Goal: Browse casually

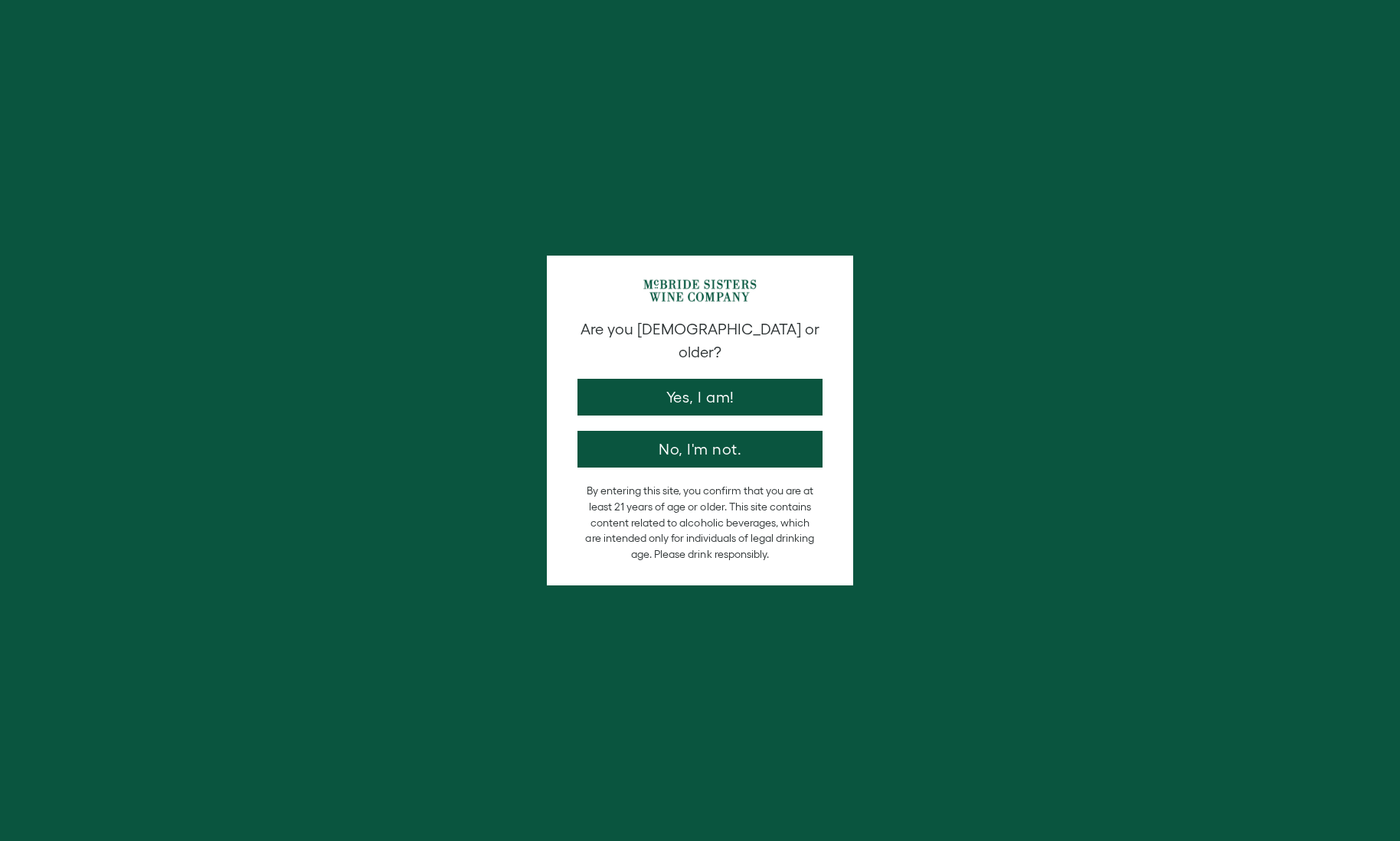
click at [706, 389] on button "Yes, I am!" at bounding box center [699, 397] width 245 height 36
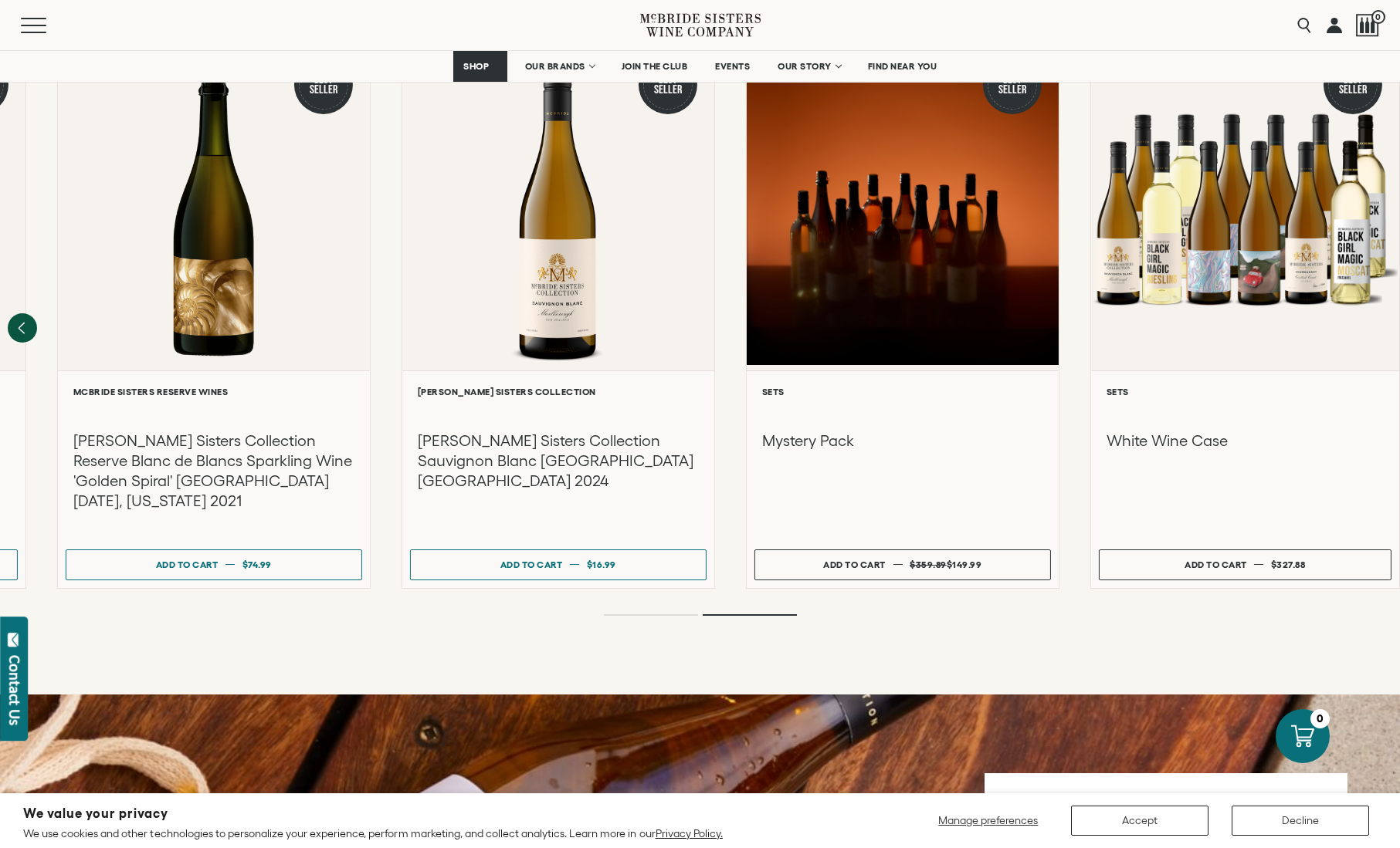
scroll to position [1424, 0]
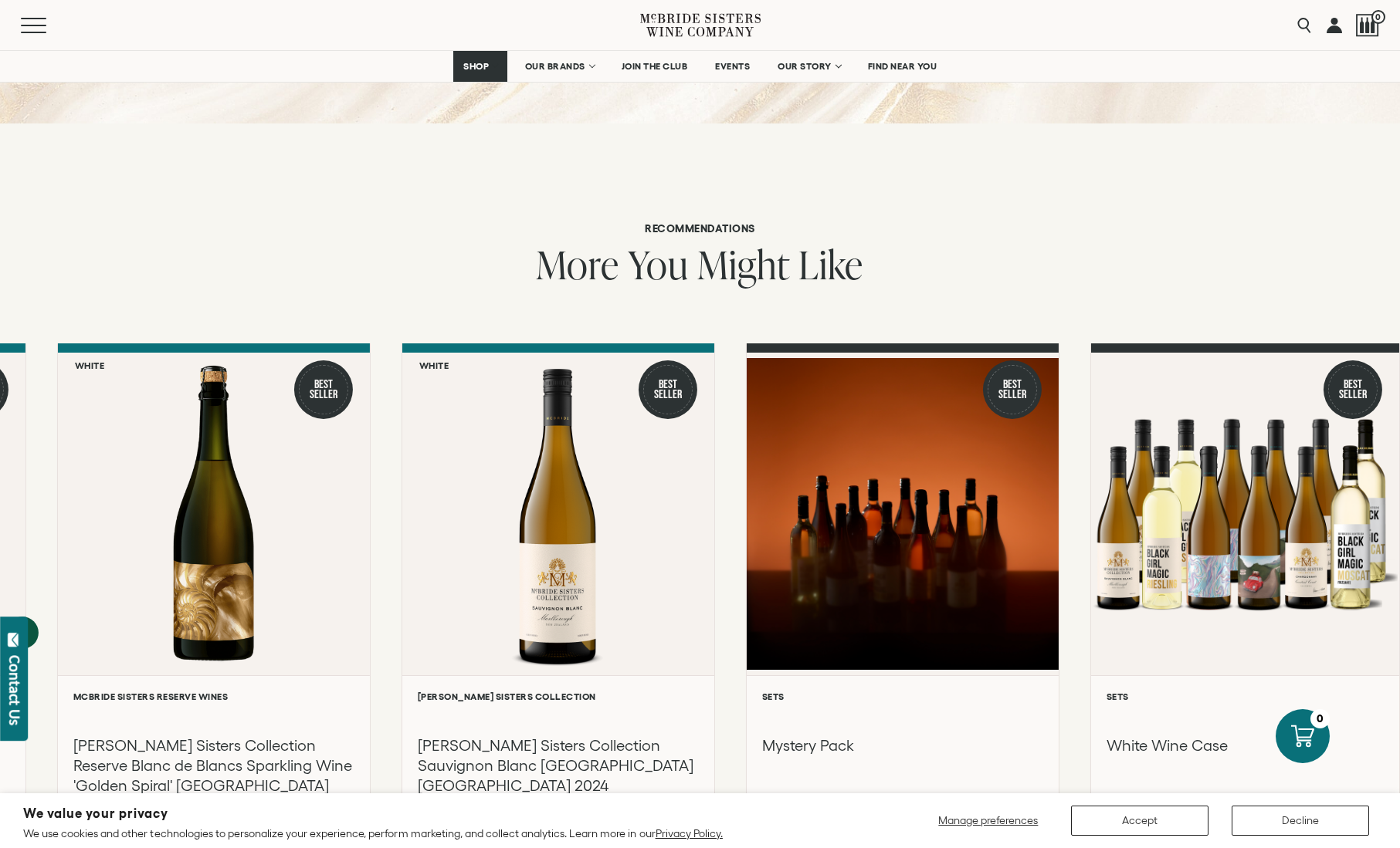
click at [17, 617] on icon "Previous" at bounding box center [22, 633] width 32 height 32
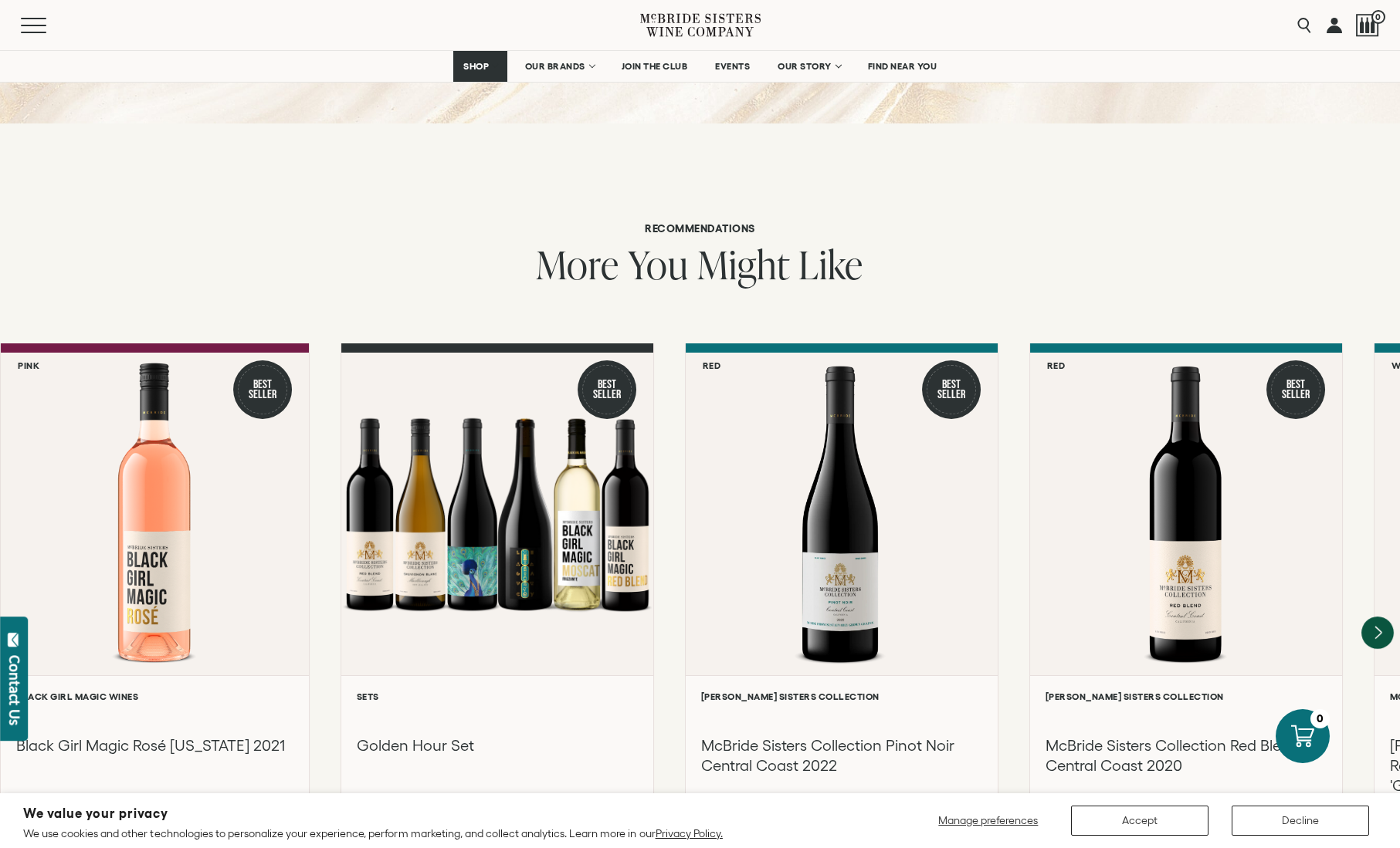
click at [1384, 617] on icon "Next" at bounding box center [1377, 633] width 32 height 32
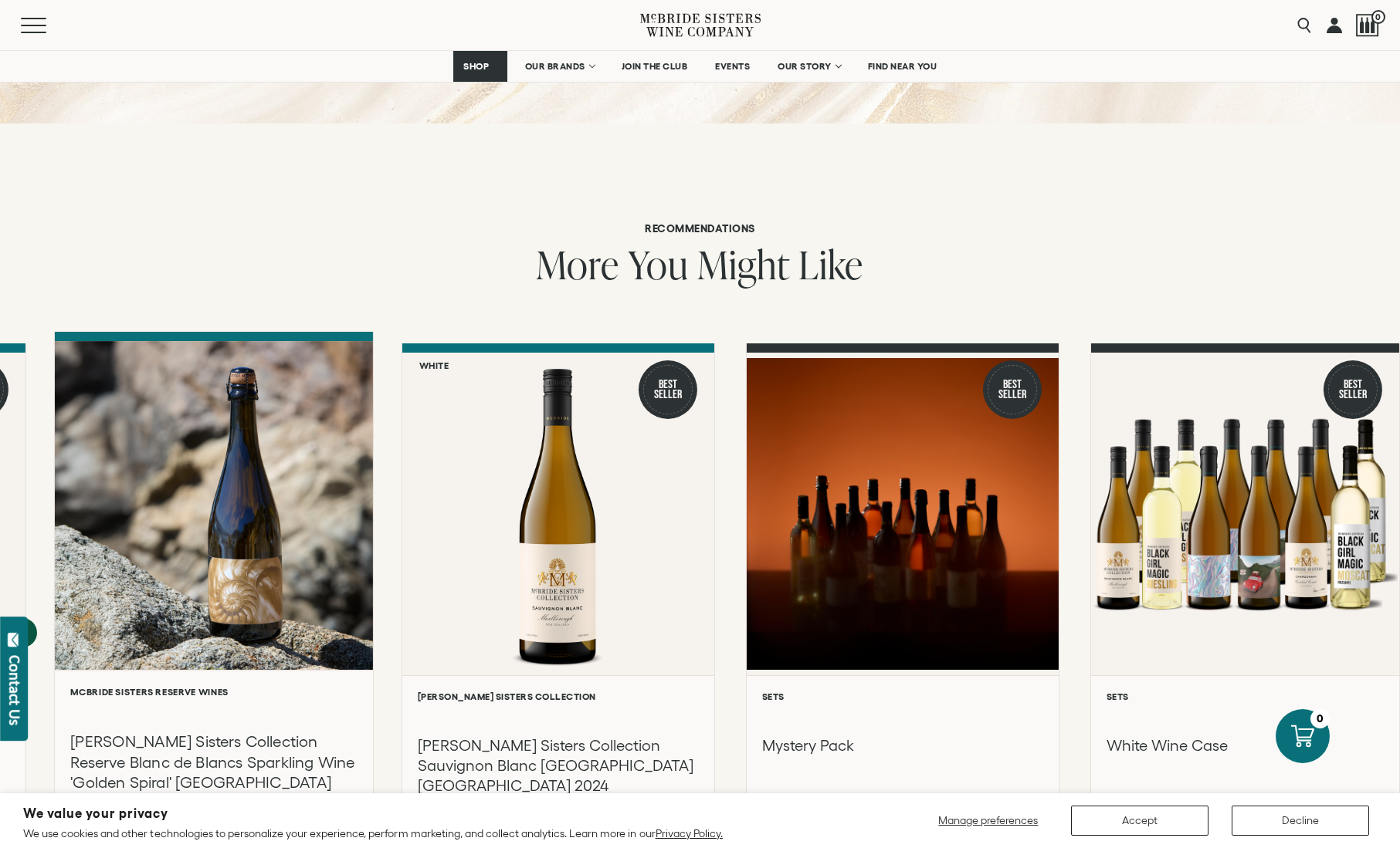
click at [132, 732] on h3 "[PERSON_NAME] Sisters Collection Reserve Blanc de Blancs Sparkling Wine 'Golden…" at bounding box center [214, 773] width 287 height 82
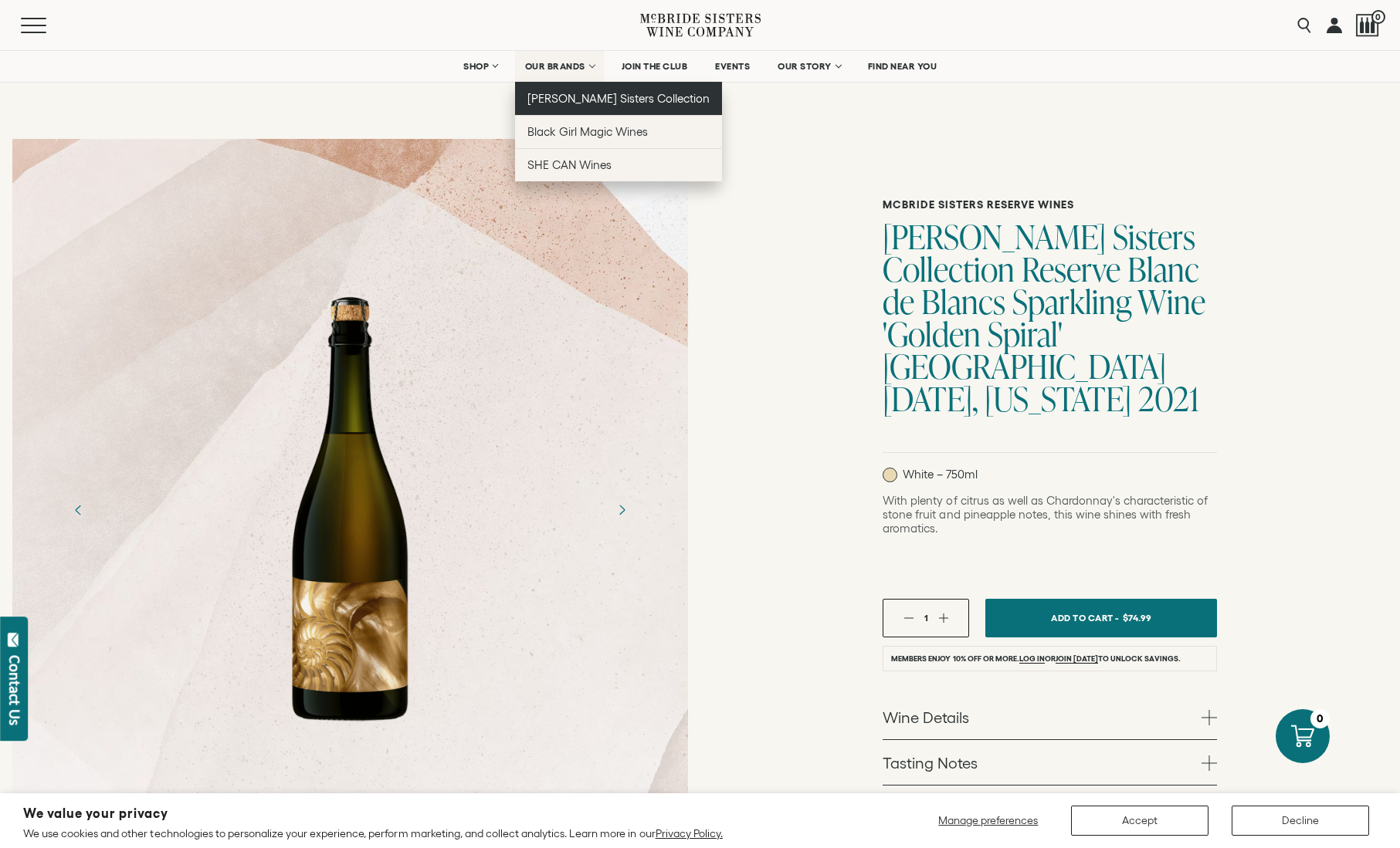
click at [550, 95] on span "[PERSON_NAME] Sisters Collection" at bounding box center [619, 98] width 183 height 13
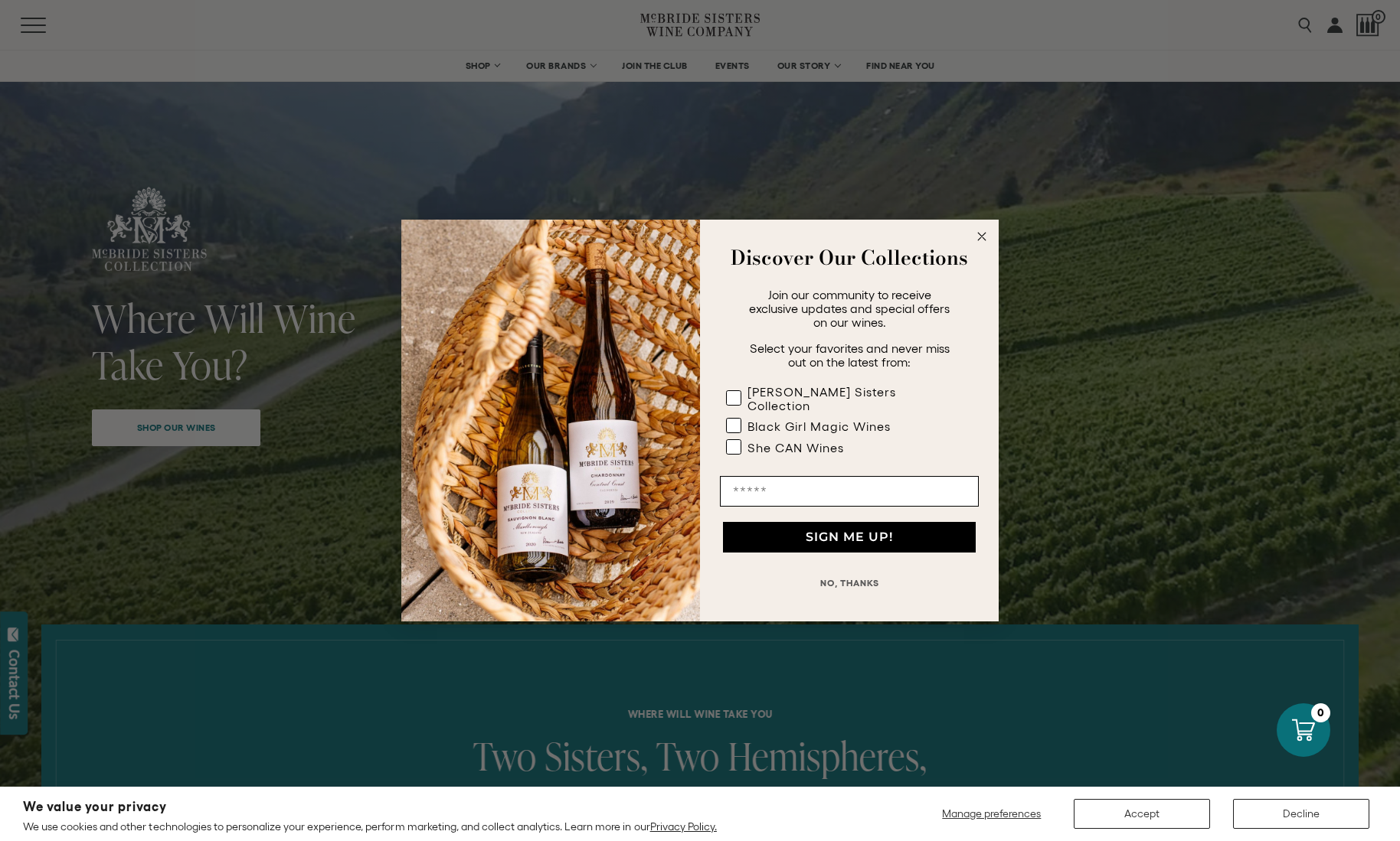
click at [978, 244] on circle "Close dialog" at bounding box center [982, 237] width 18 height 18
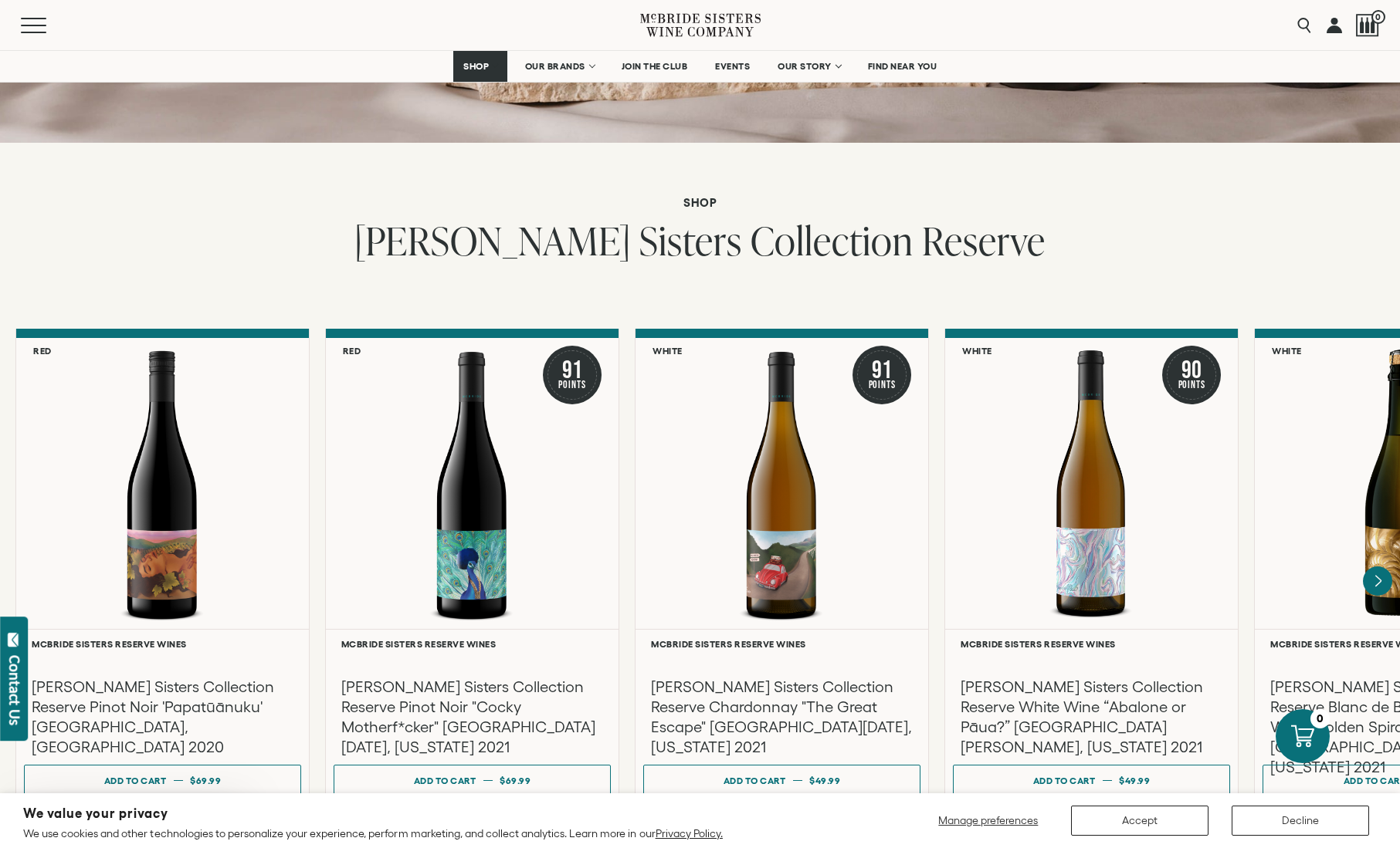
scroll to position [2355, 0]
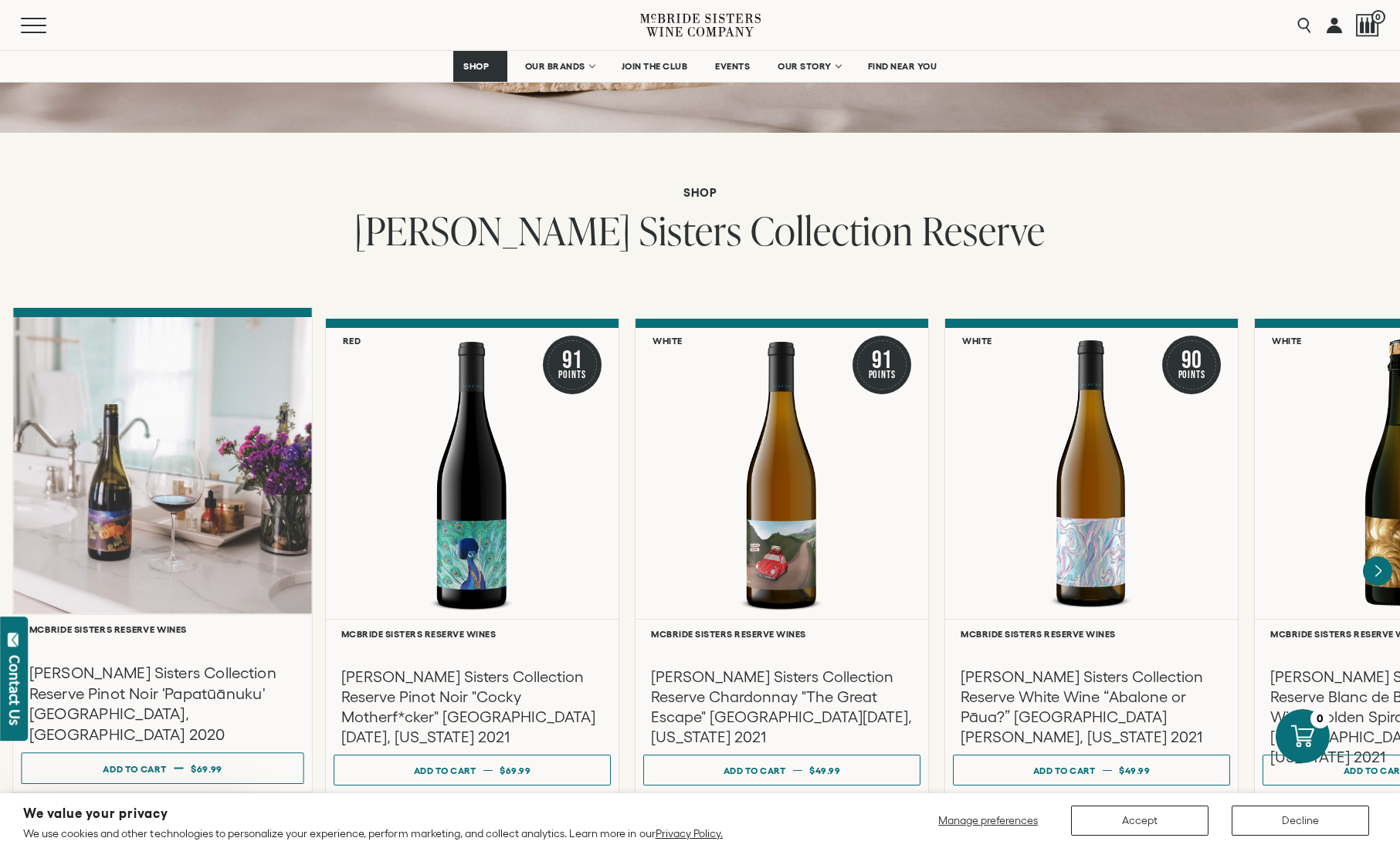
click at [142, 642] on div "McBride Sisters Collection Reserve Pinot Noir 'Papatūānuku' Central Otago, New …" at bounding box center [162, 690] width 283 height 110
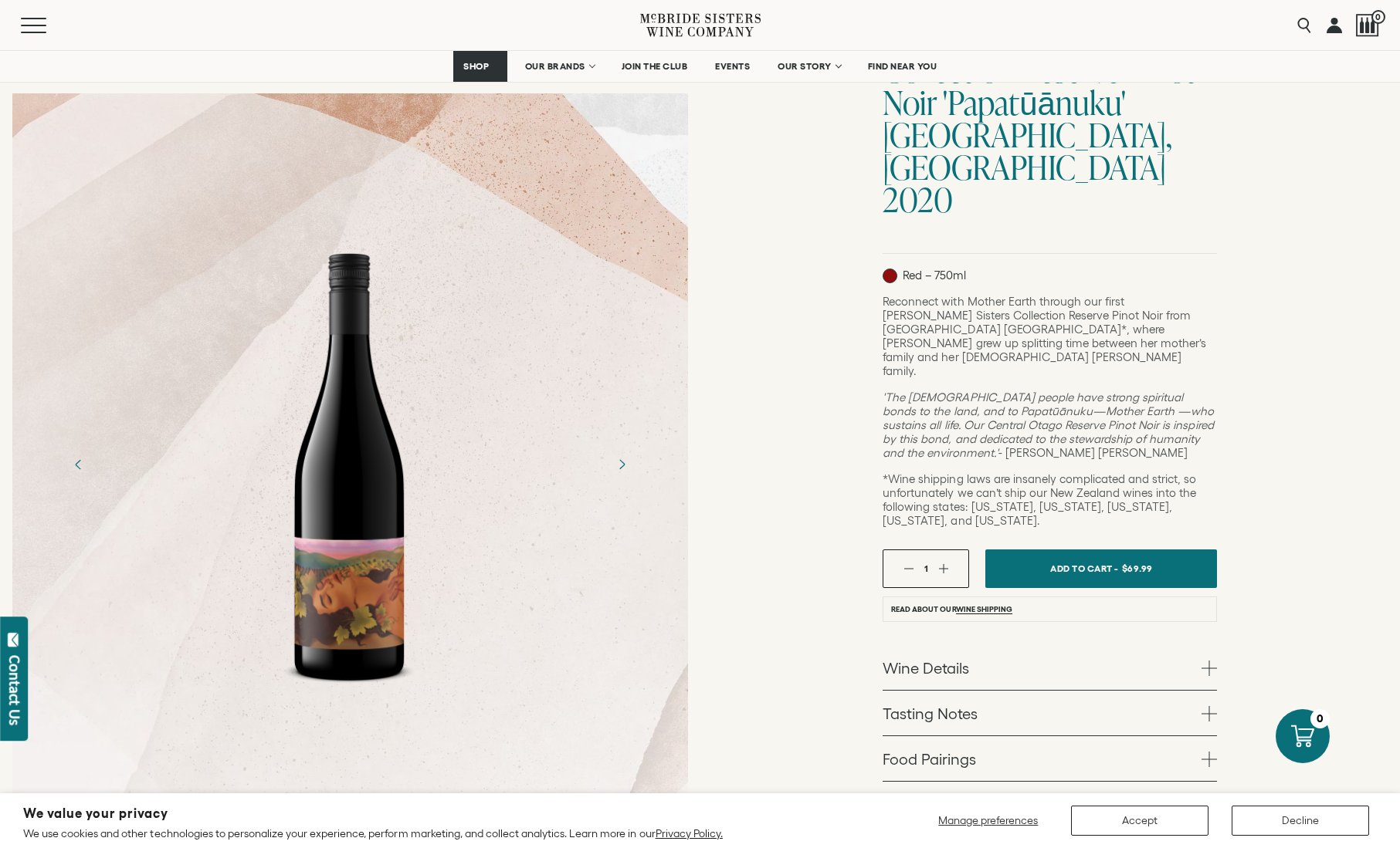
scroll to position [271, 0]
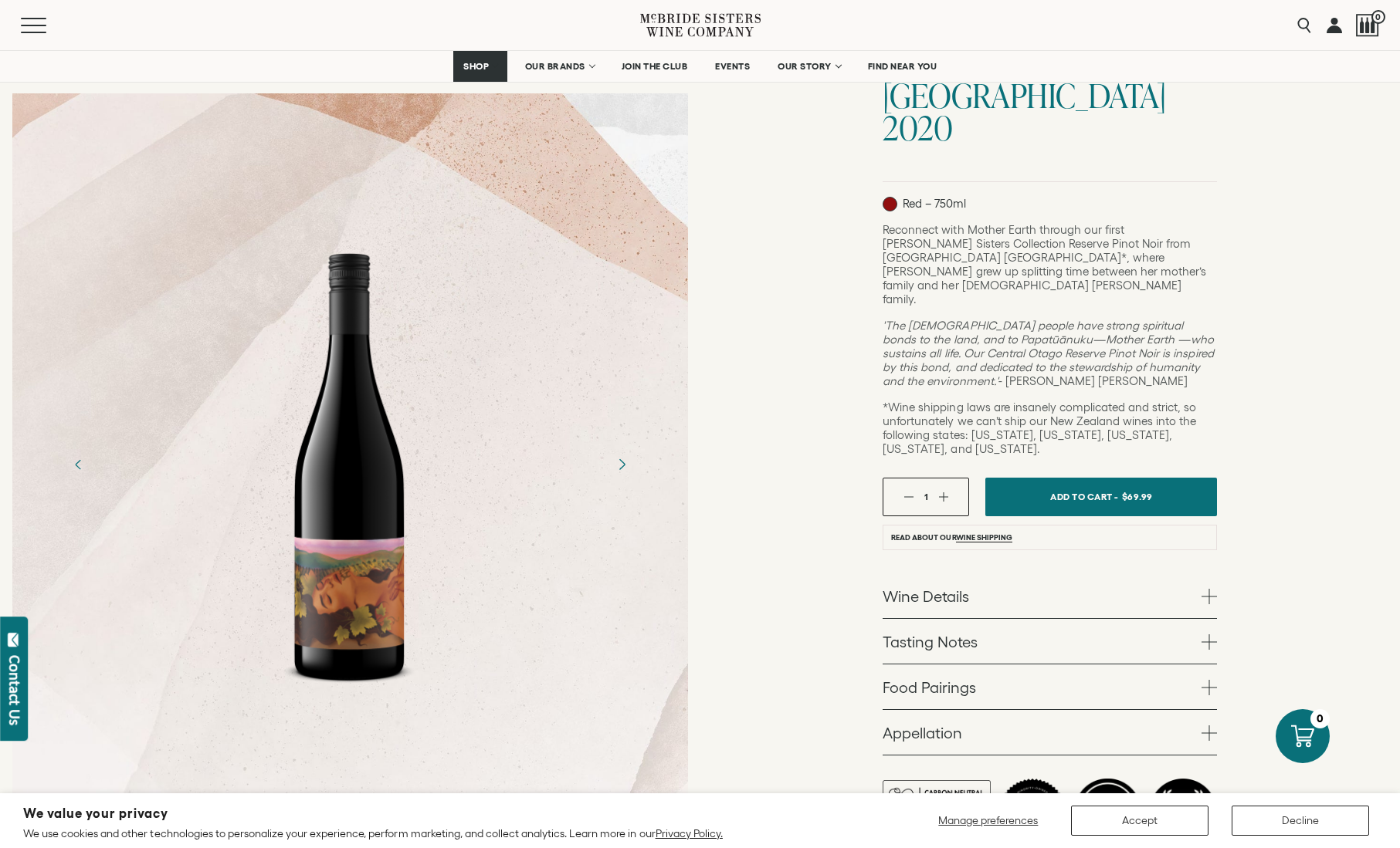
click at [620, 451] on icon "Next" at bounding box center [621, 464] width 27 height 27
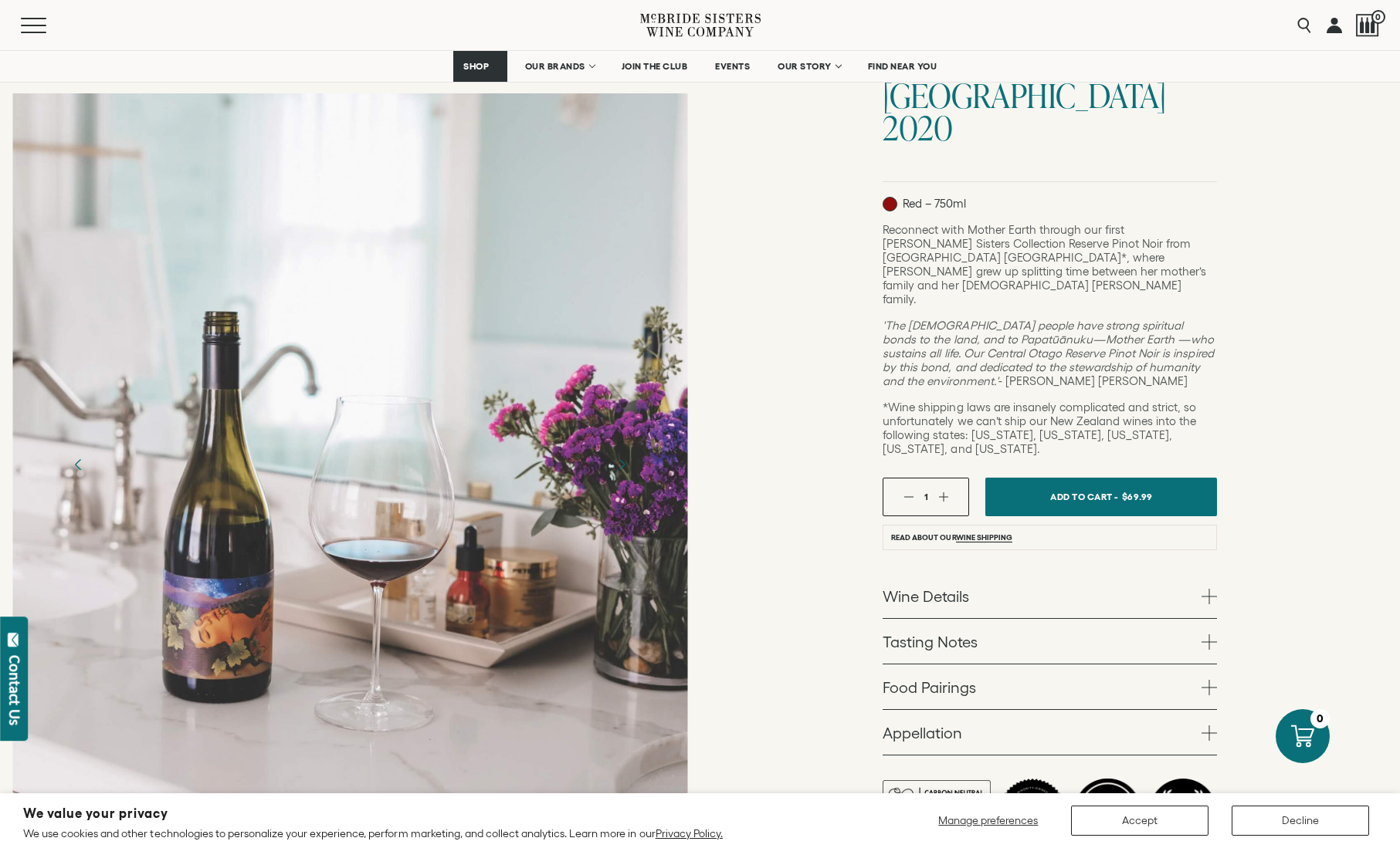
click at [75, 451] on icon "Previous" at bounding box center [78, 464] width 27 height 27
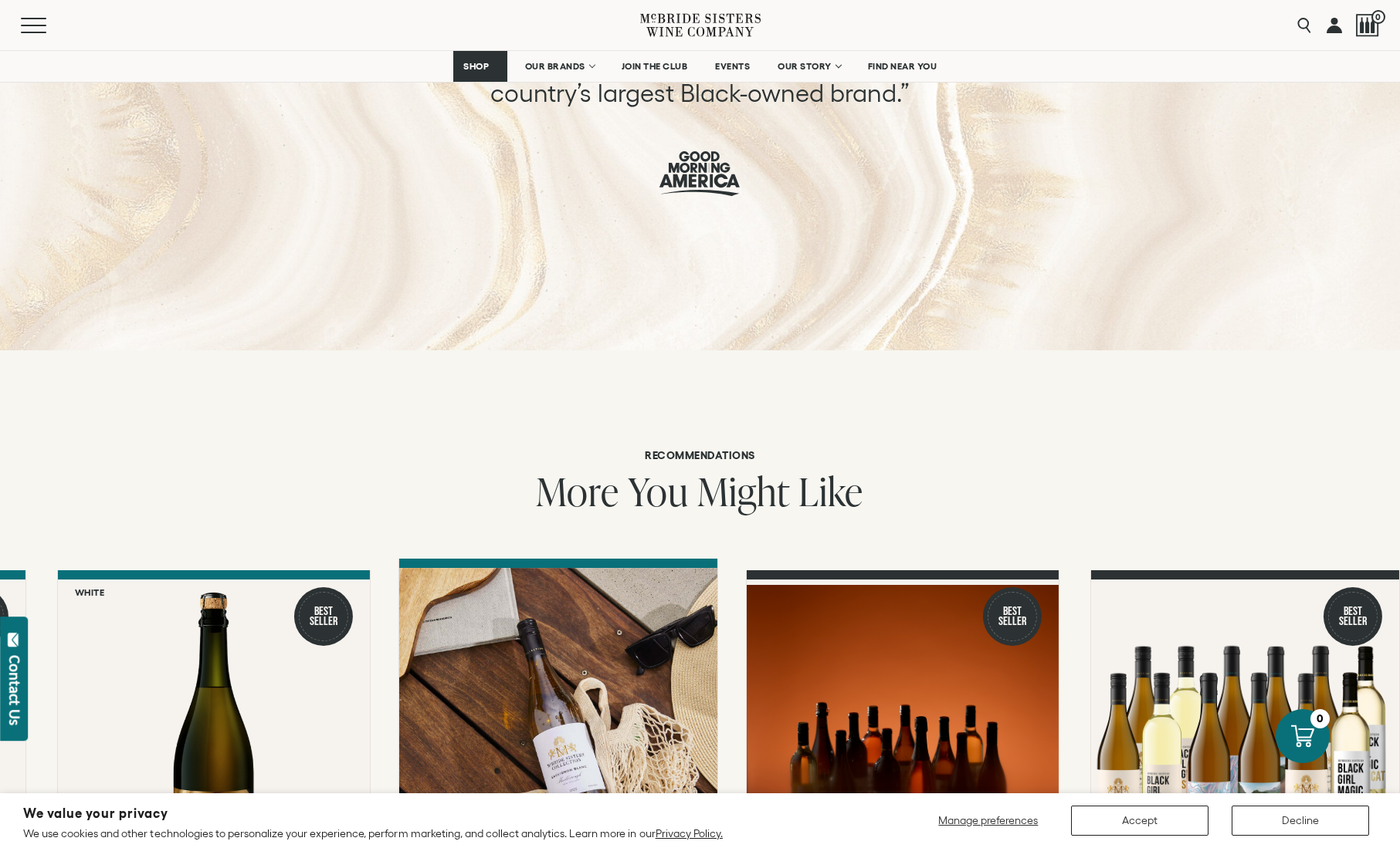
scroll to position [1810, 0]
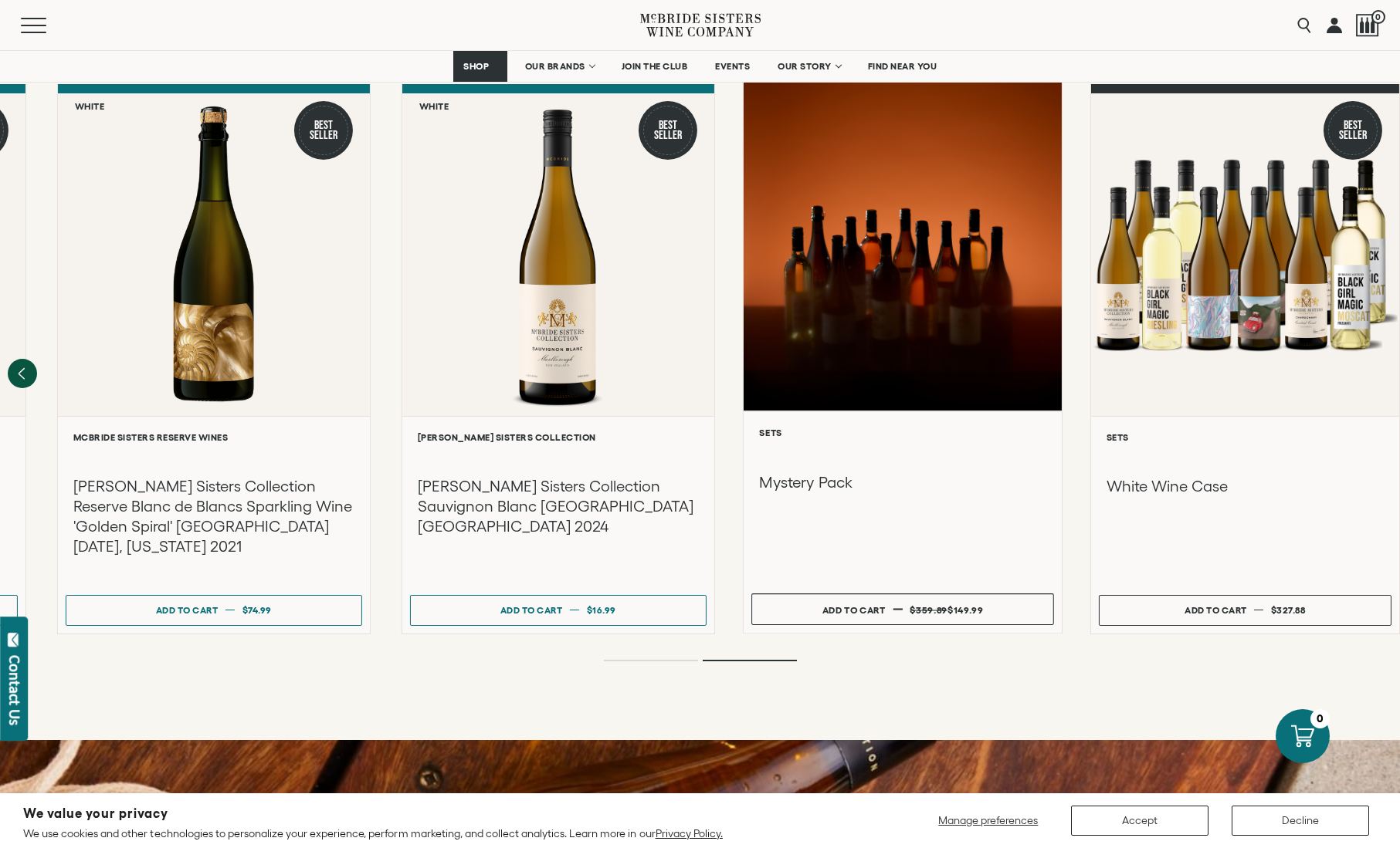
click at [875, 159] on div at bounding box center [903, 247] width 318 height 329
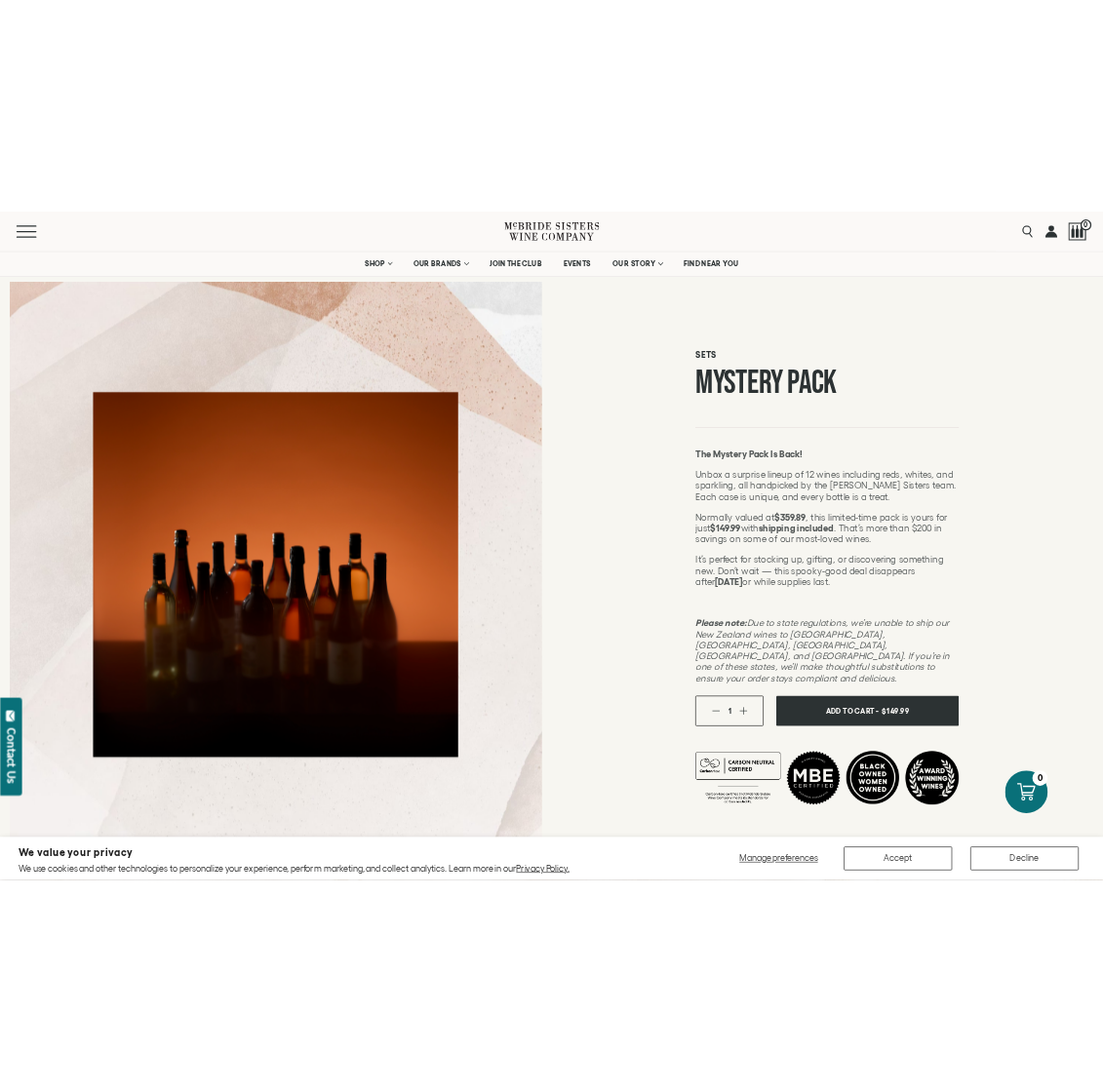
scroll to position [75, 0]
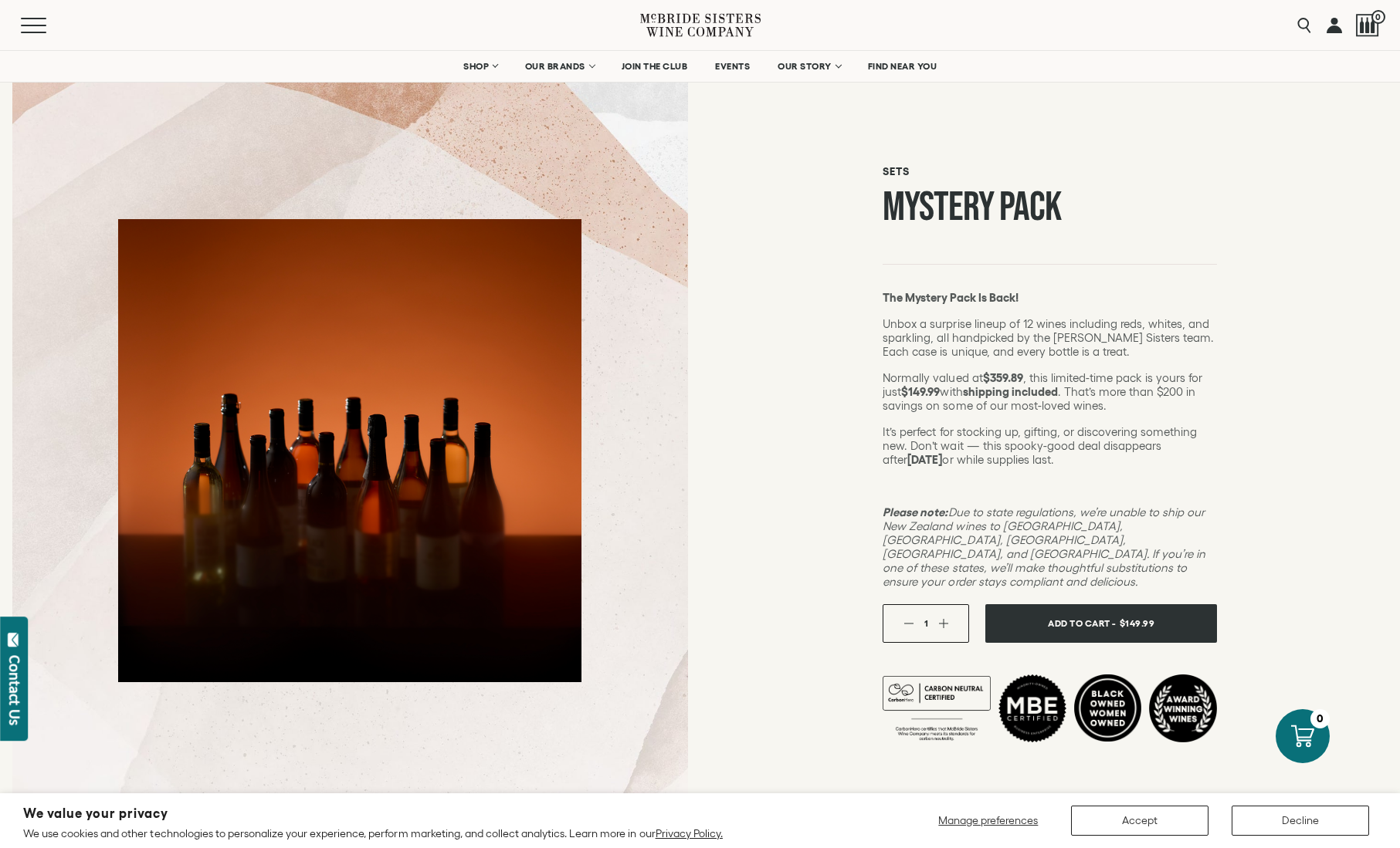
click at [1104, 825] on button "Accept" at bounding box center [1139, 821] width 137 height 30
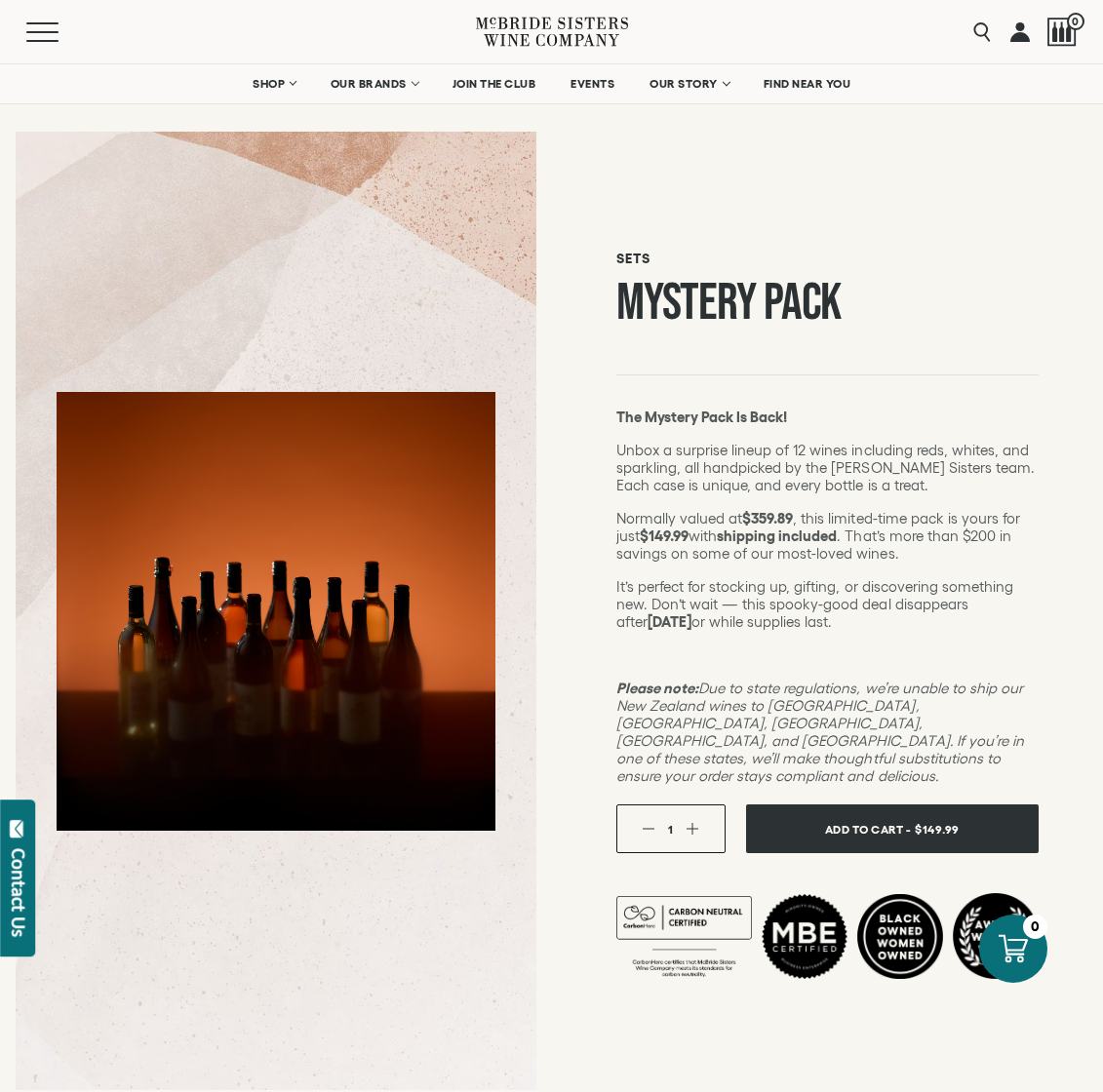
scroll to position [0, 0]
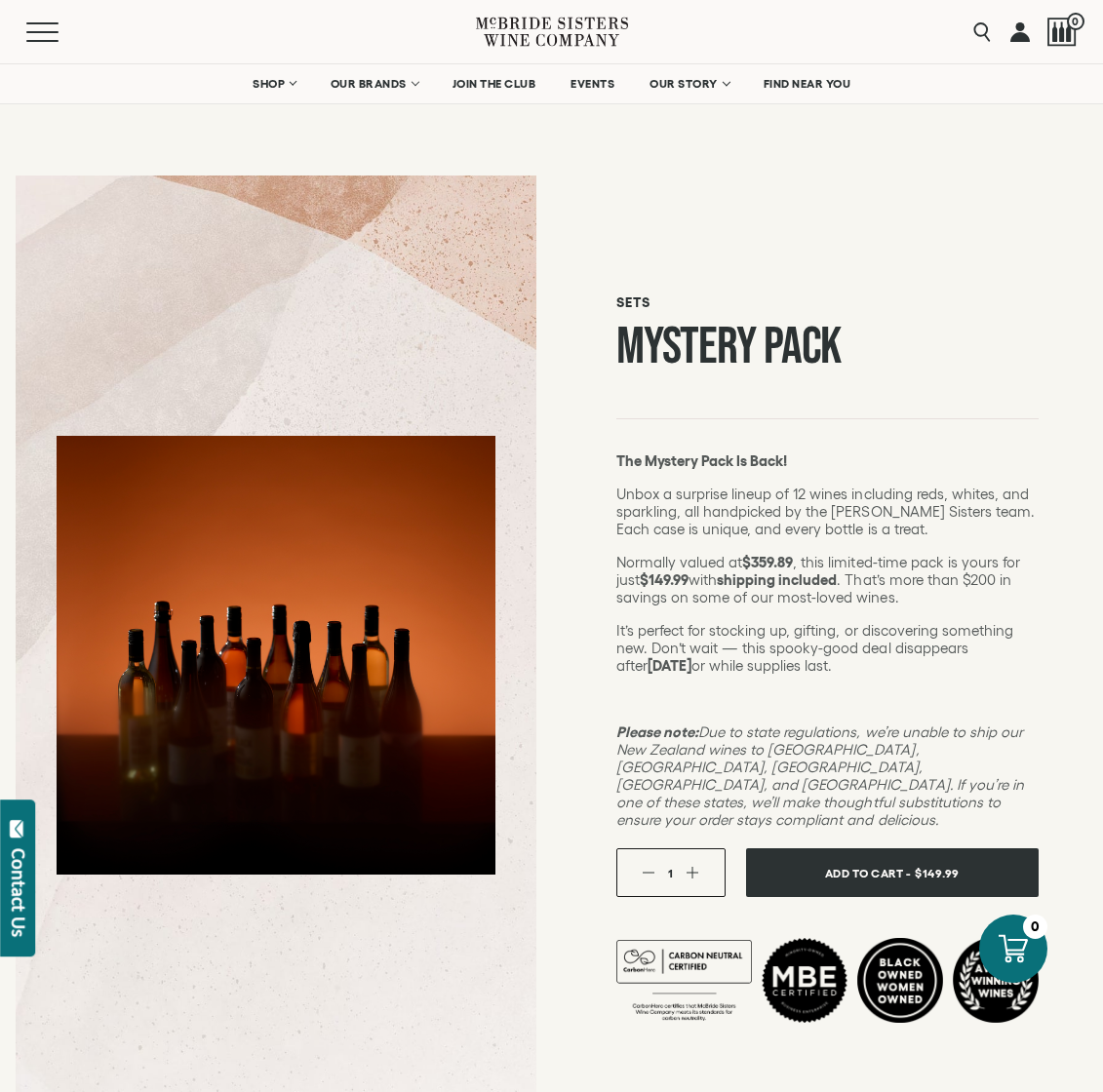
click at [554, 11] on icon at bounding box center [552, 32] width 152 height 55
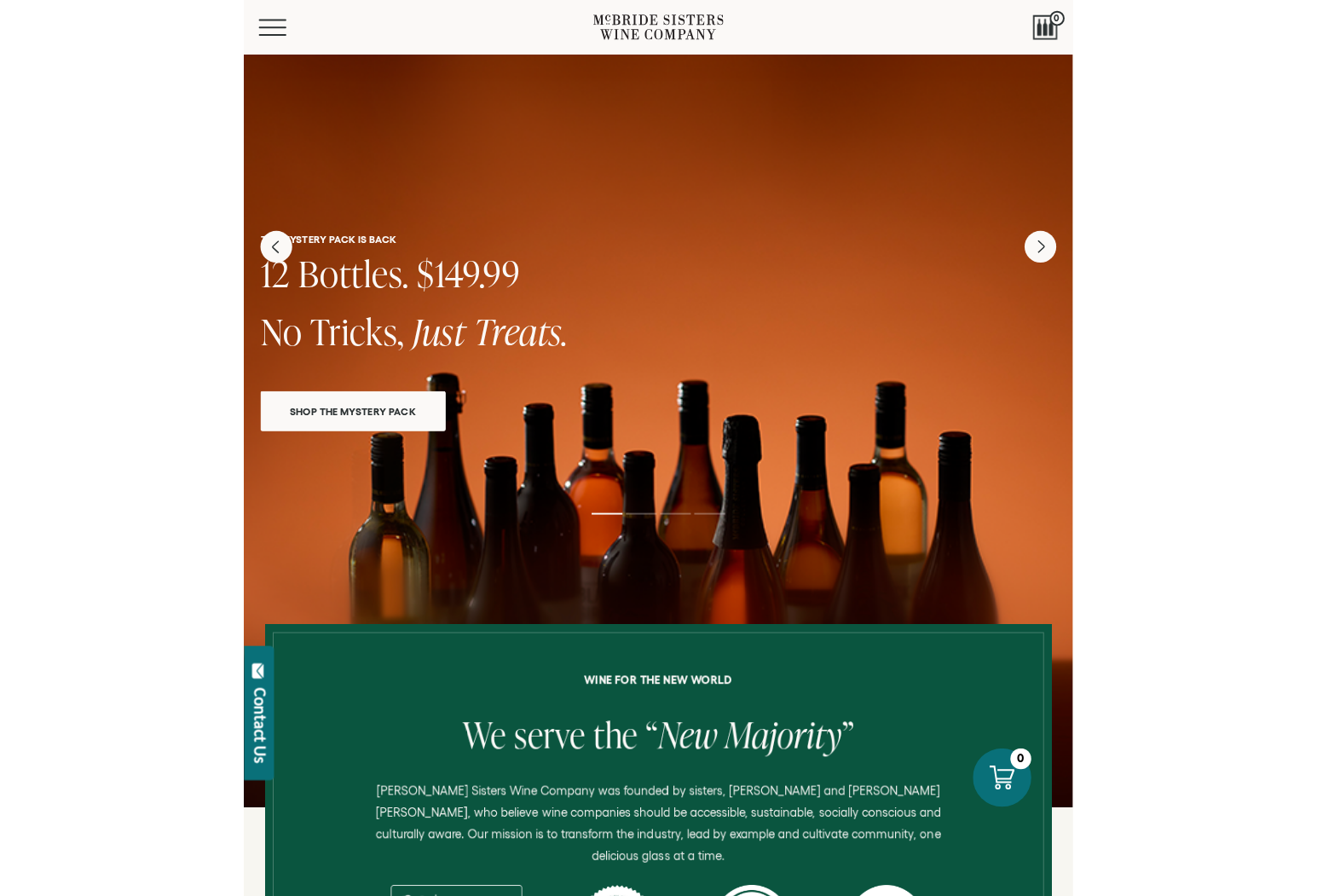
scroll to position [59, 0]
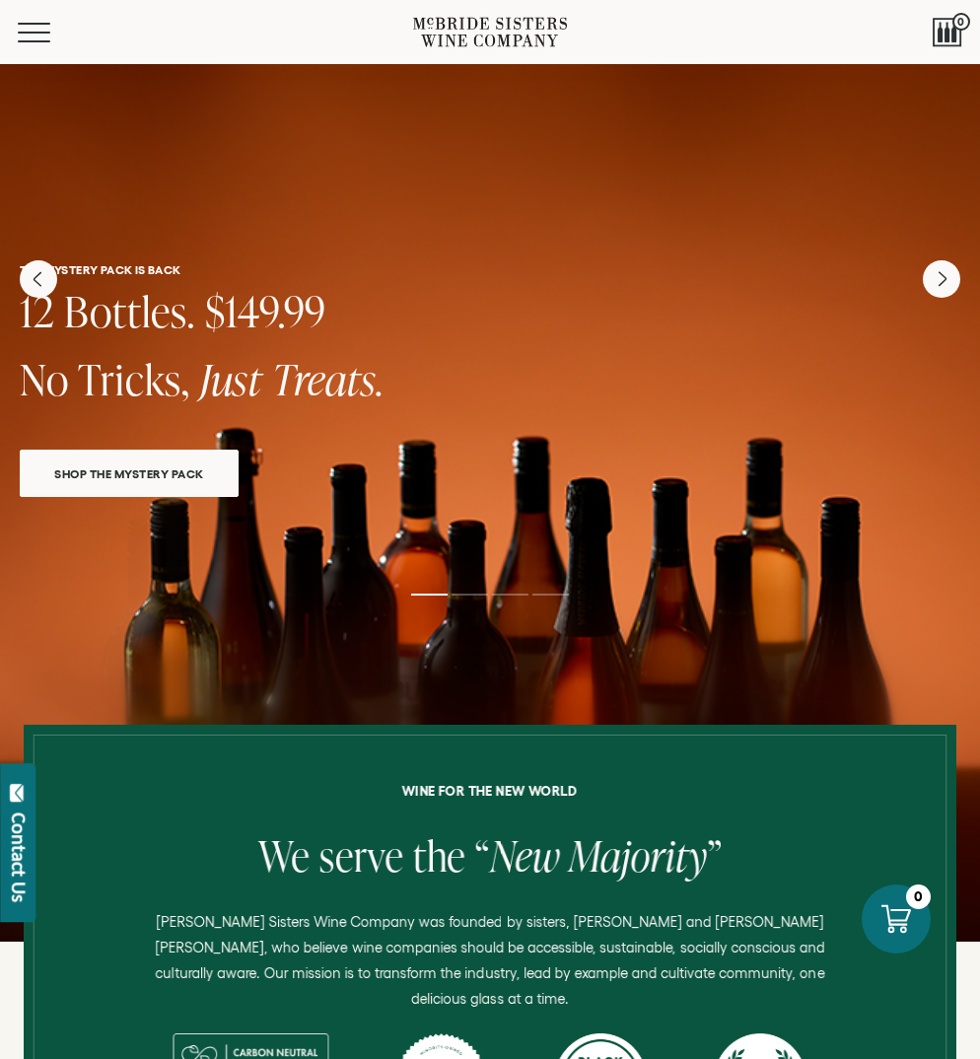
click at [485, 597] on div at bounding box center [490, 468] width 980 height 946
click at [939, 263] on icon "Next" at bounding box center [941, 278] width 41 height 41
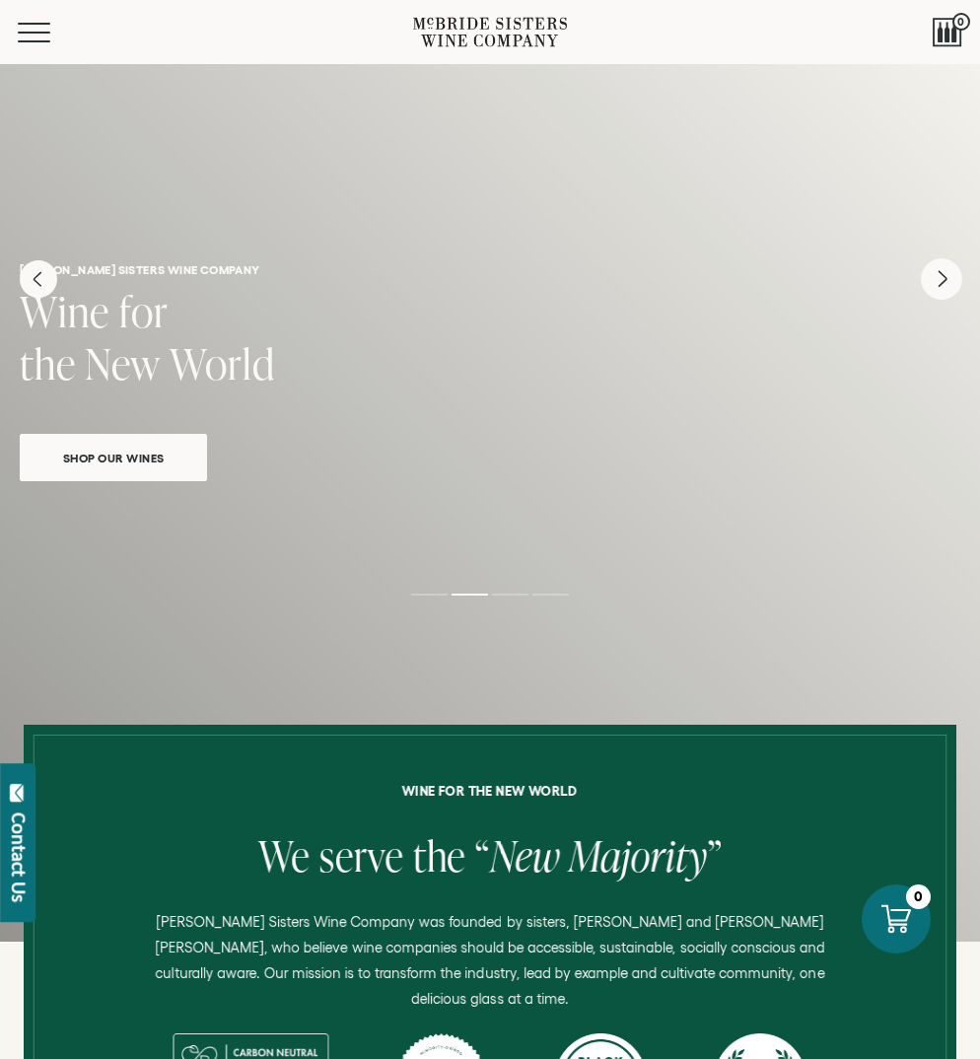
click at [939, 276] on icon "Next" at bounding box center [941, 278] width 41 height 41
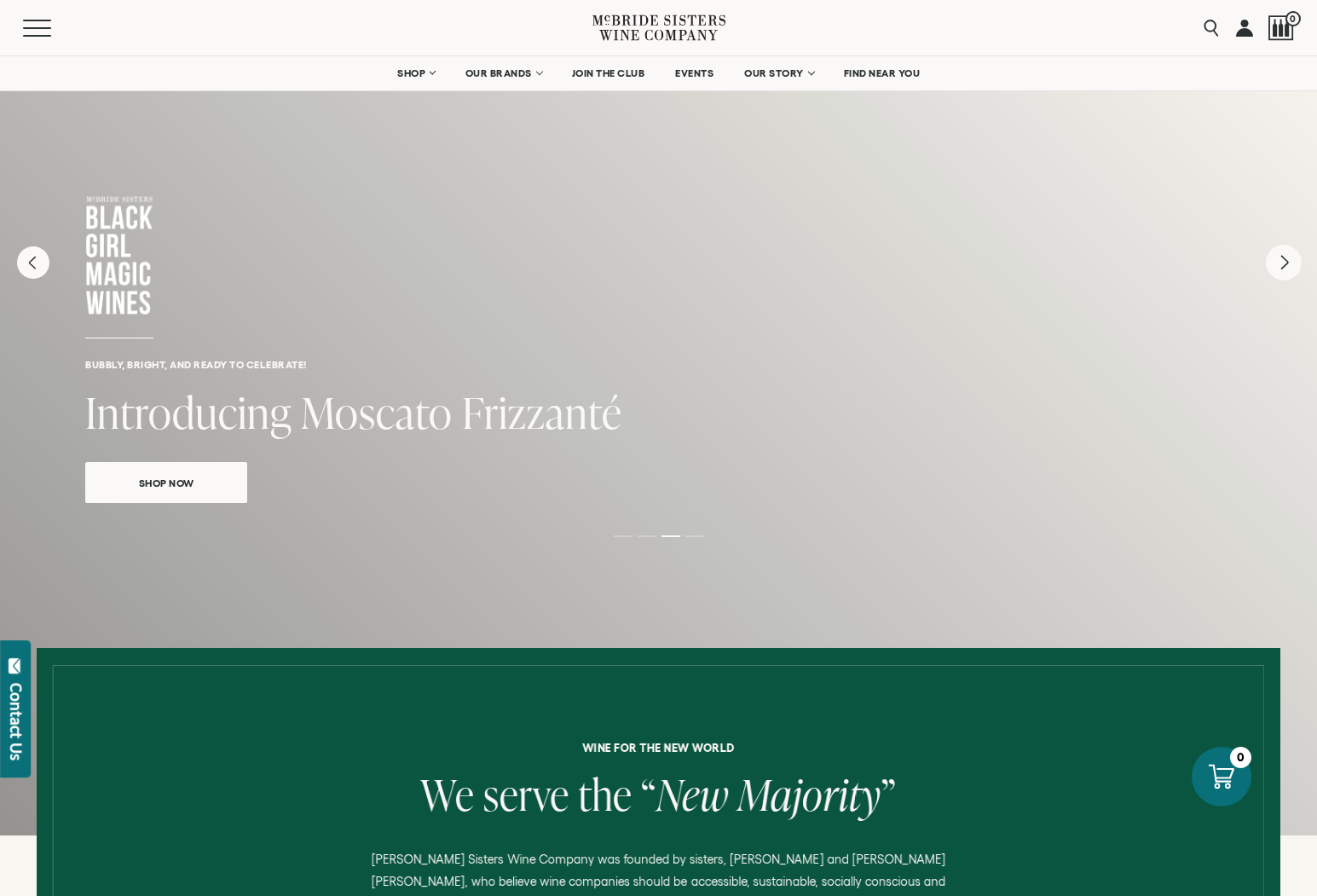
scroll to position [0, 0]
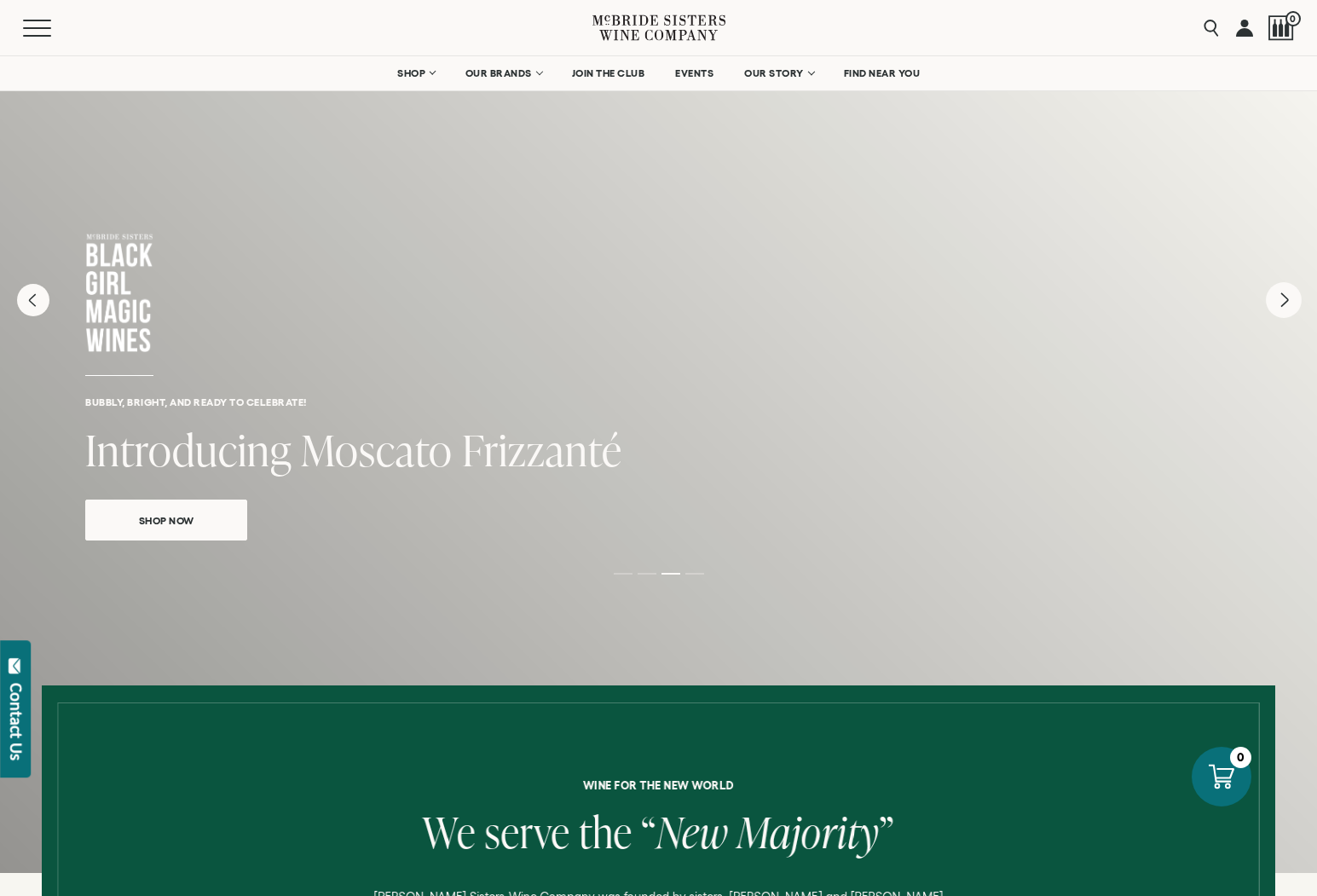
click at [963, 298] on icon "Next" at bounding box center [1283, 299] width 35 height 35
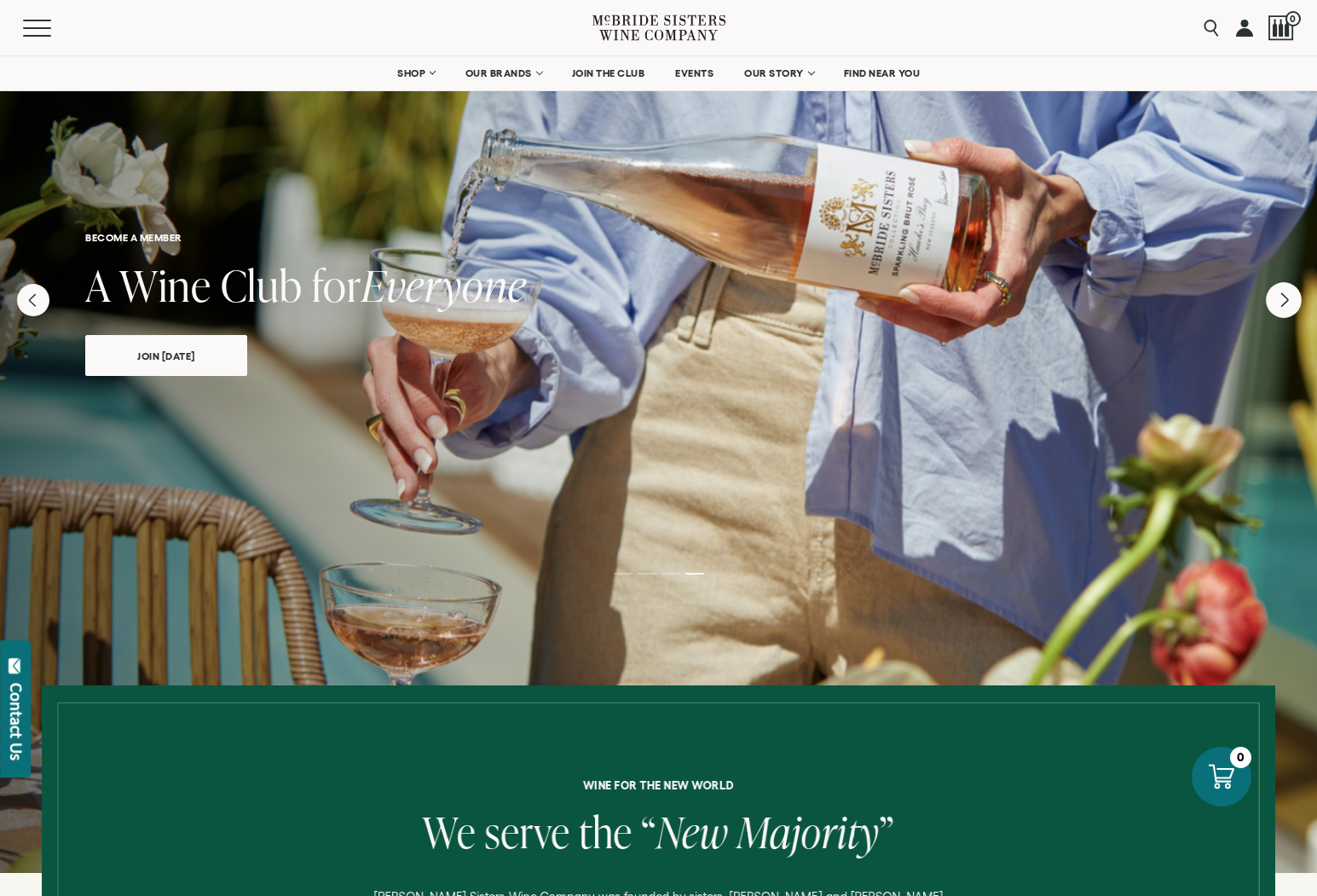
click at [963, 298] on icon "Next" at bounding box center [1283, 299] width 35 height 35
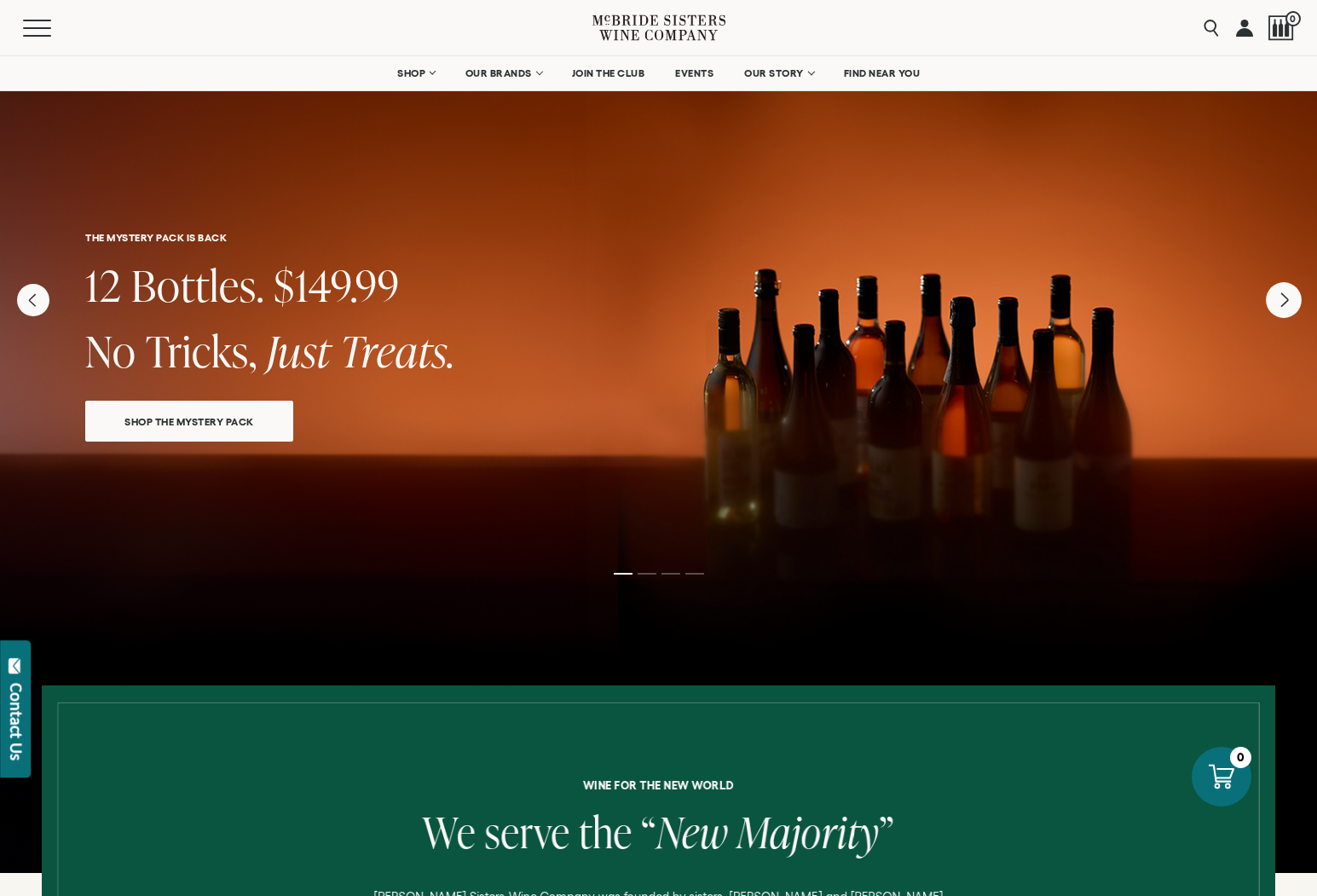
click at [963, 298] on icon "Next" at bounding box center [1283, 299] width 35 height 35
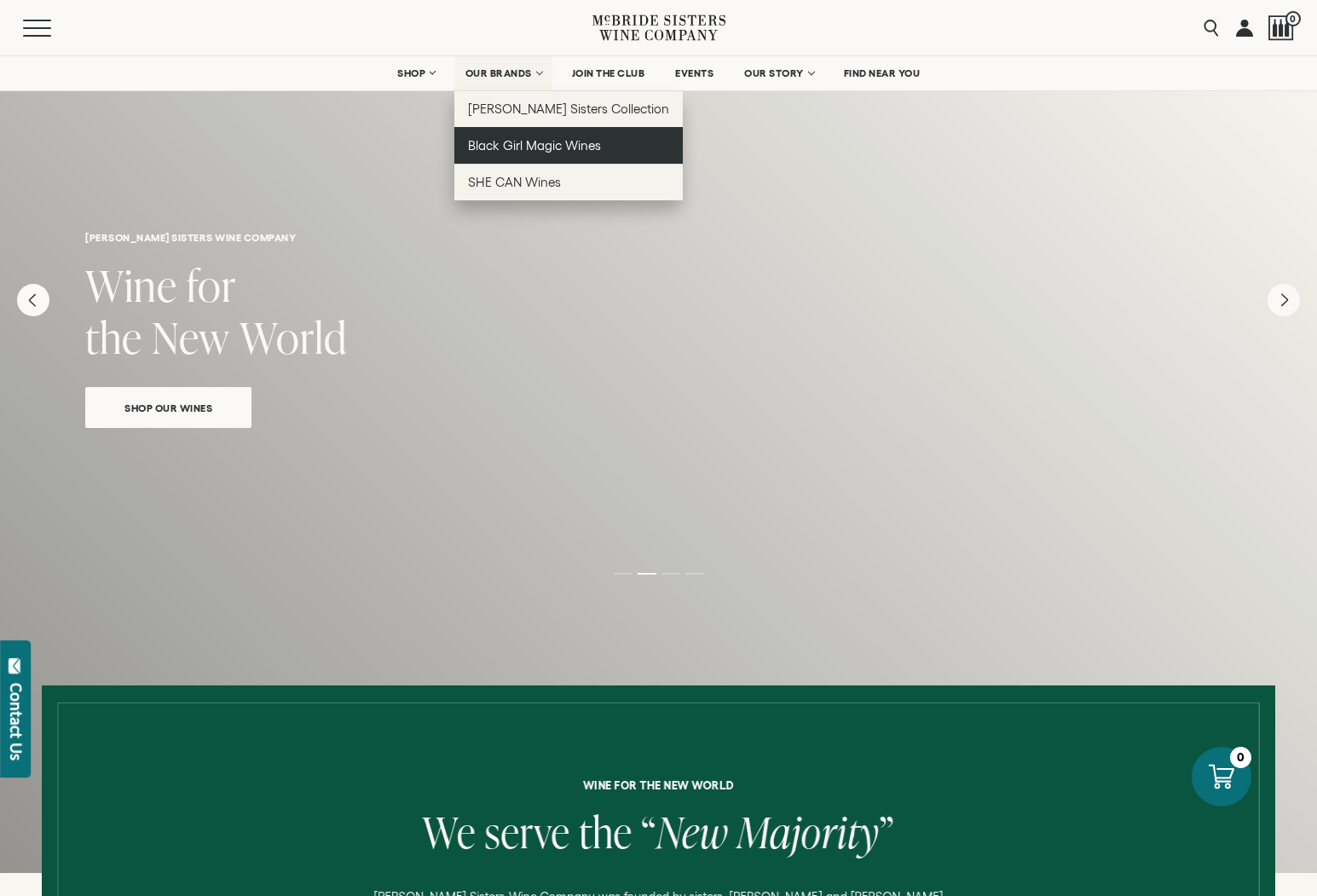
click at [515, 150] on span "Black Girl Magic Wines" at bounding box center [534, 145] width 133 height 15
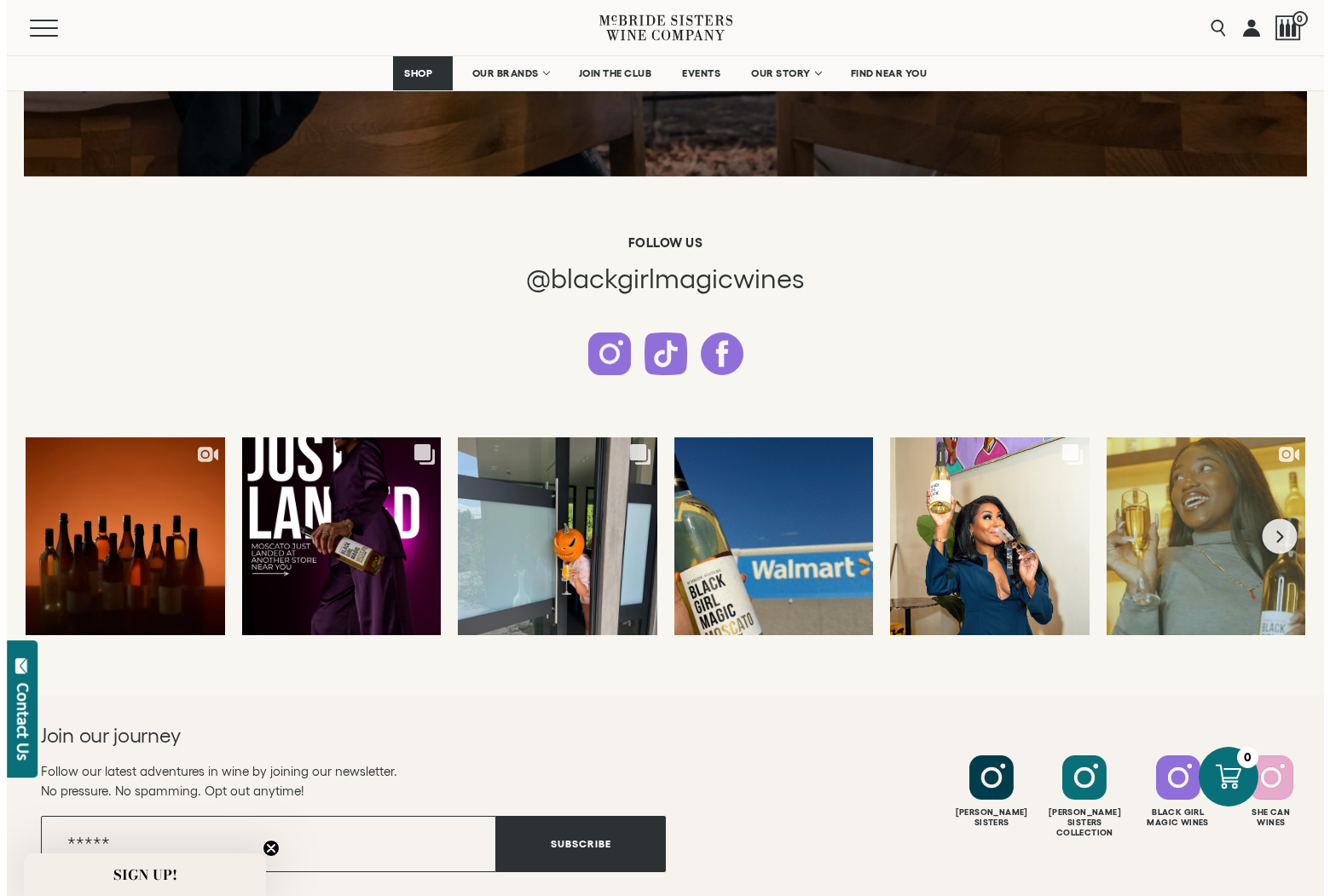
scroll to position [4183, 0]
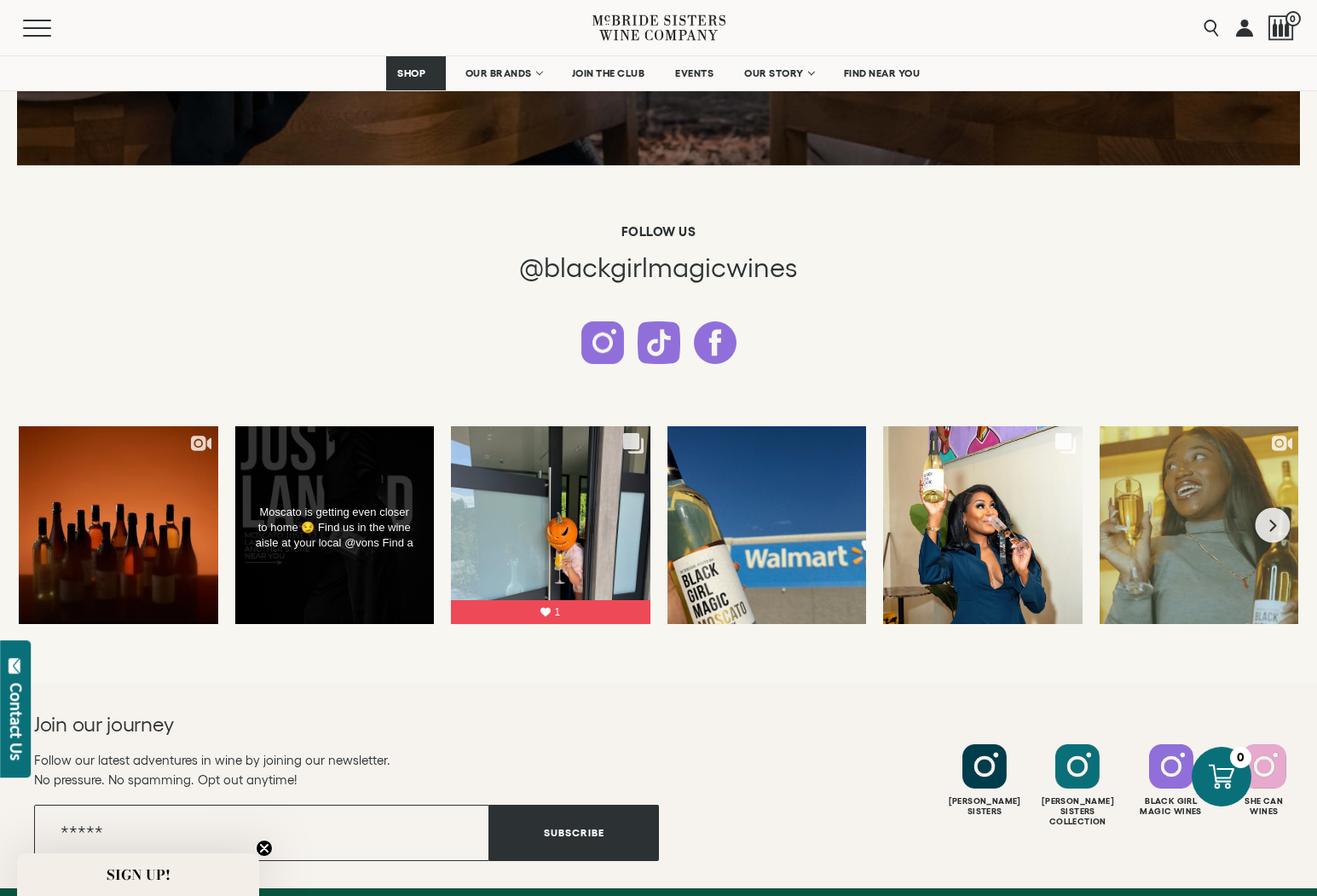
click at [332, 464] on div "Moscato is getting even closer to home 😏 Find us in the wine aisle at your loca…" at bounding box center [335, 525] width 201 height 200
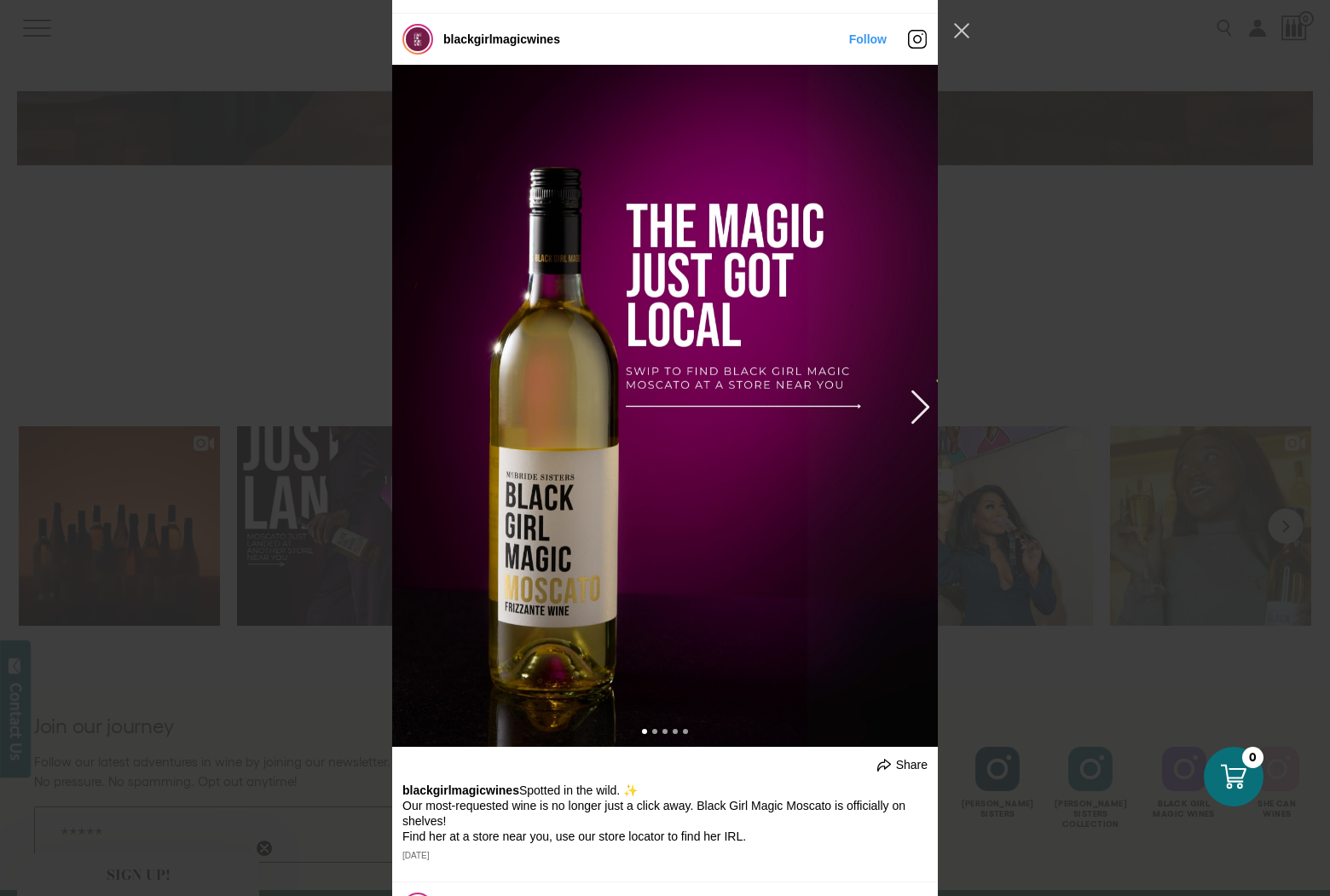
scroll to position [5917, 0]
click at [903, 404] on div "Instagram Feed popup" at bounding box center [665, 406] width 546 height 682
click at [910, 406] on button "Previous image" at bounding box center [918, 406] width 21 height 30
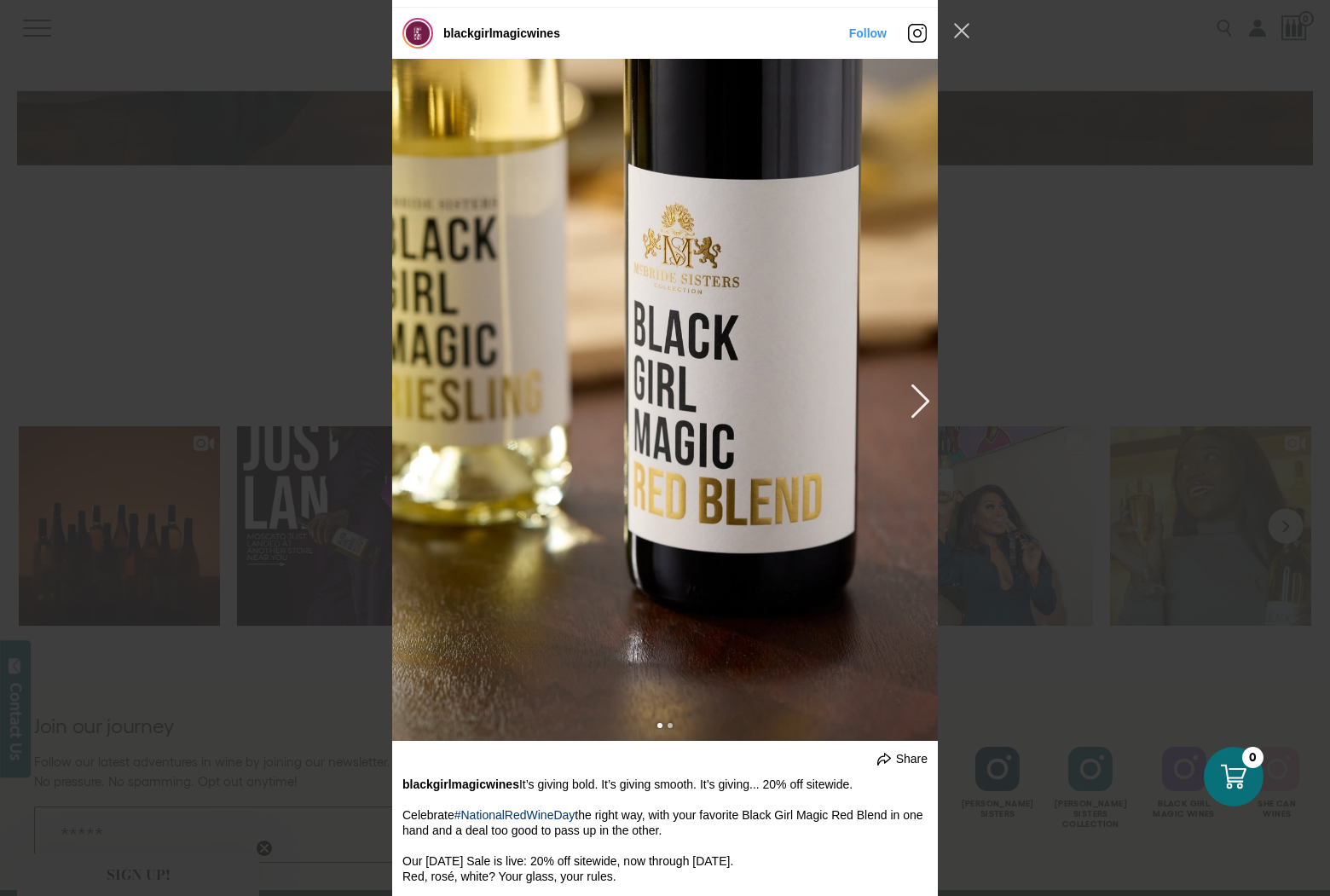
scroll to position [8509, 0]
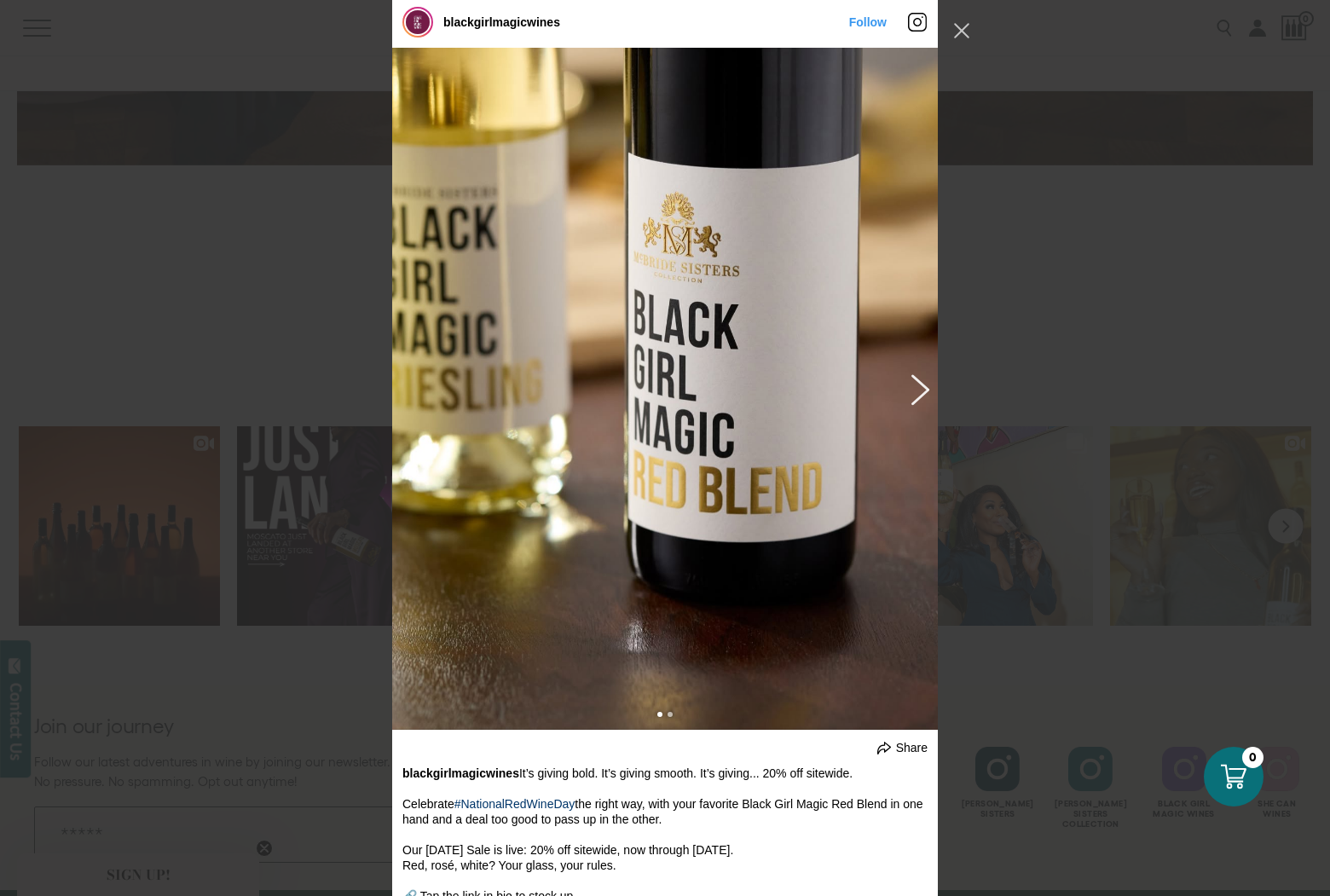
click at [911, 384] on button "Previous image" at bounding box center [918, 388] width 21 height 30
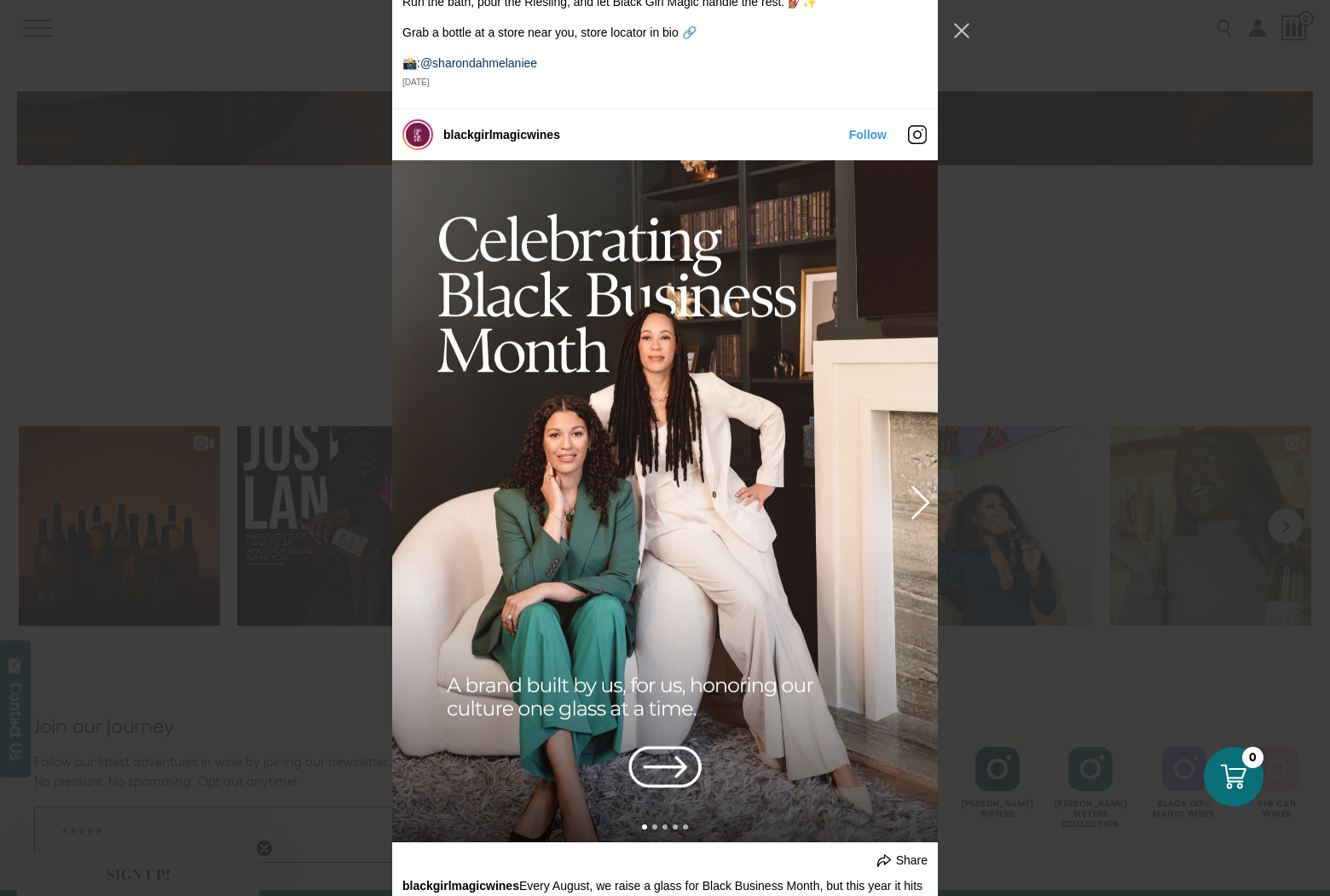
scroll to position [12337, 0]
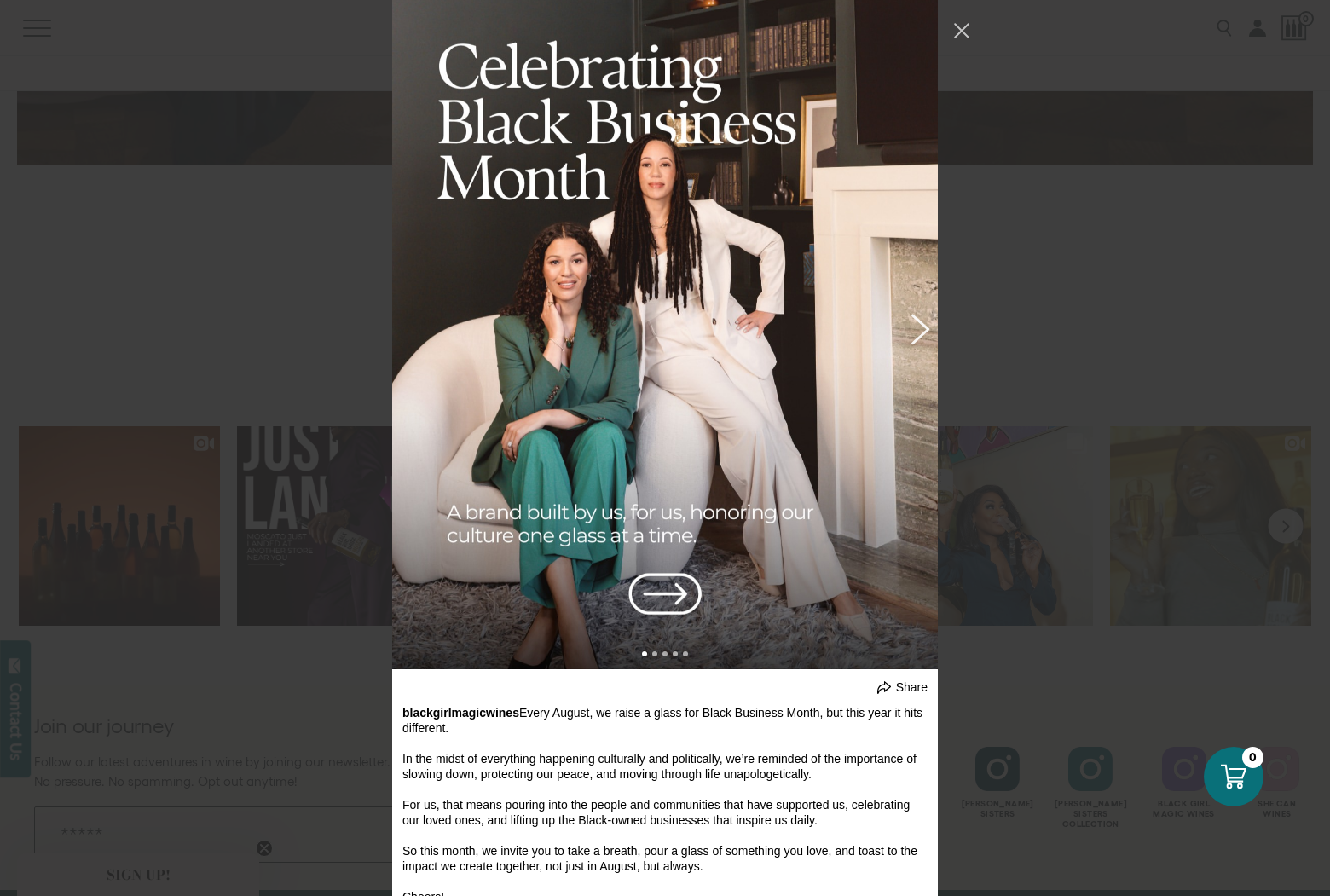
click at [915, 322] on button "Previous image" at bounding box center [918, 328] width 21 height 30
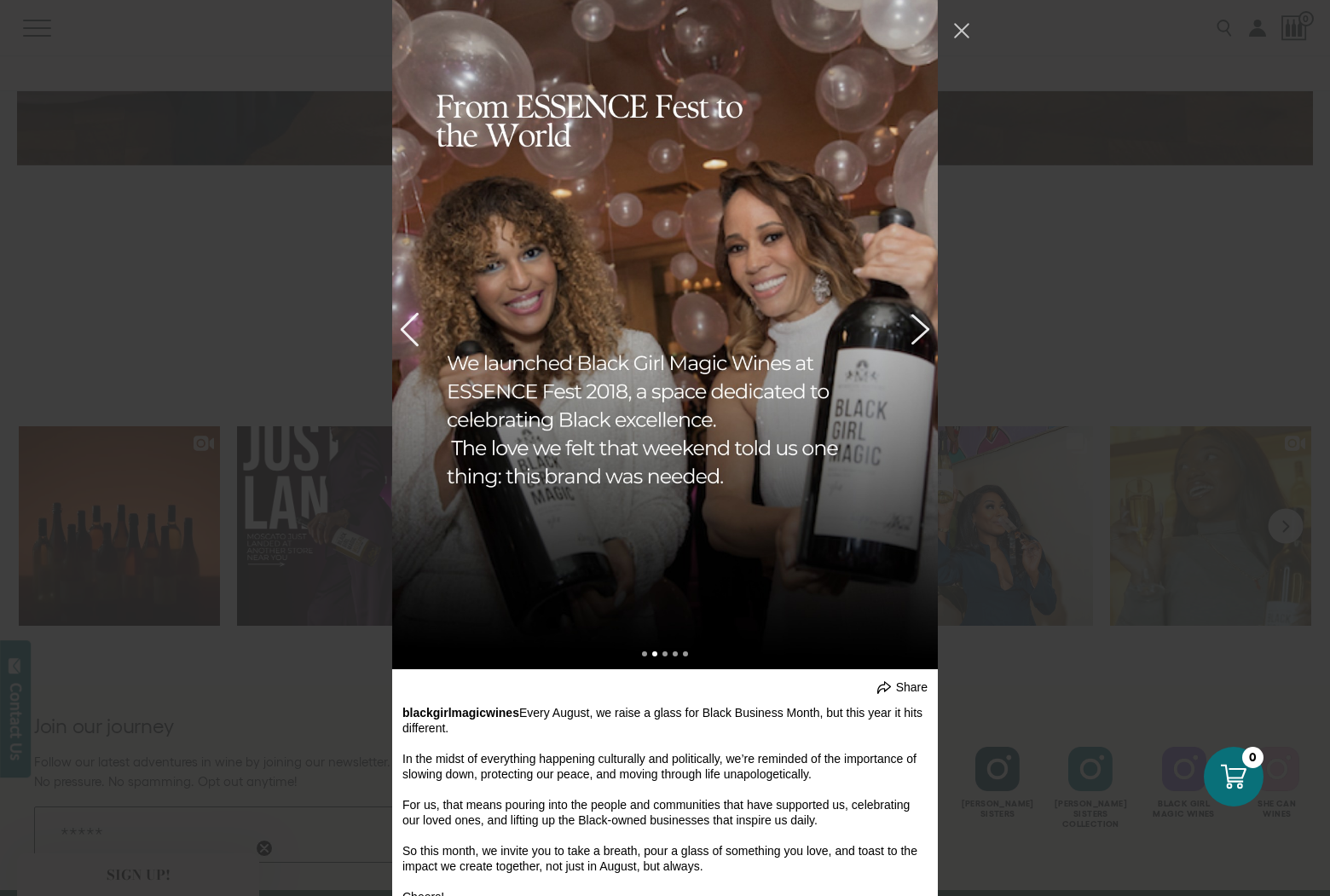
click at [907, 329] on button "Previous image" at bounding box center [918, 328] width 21 height 30
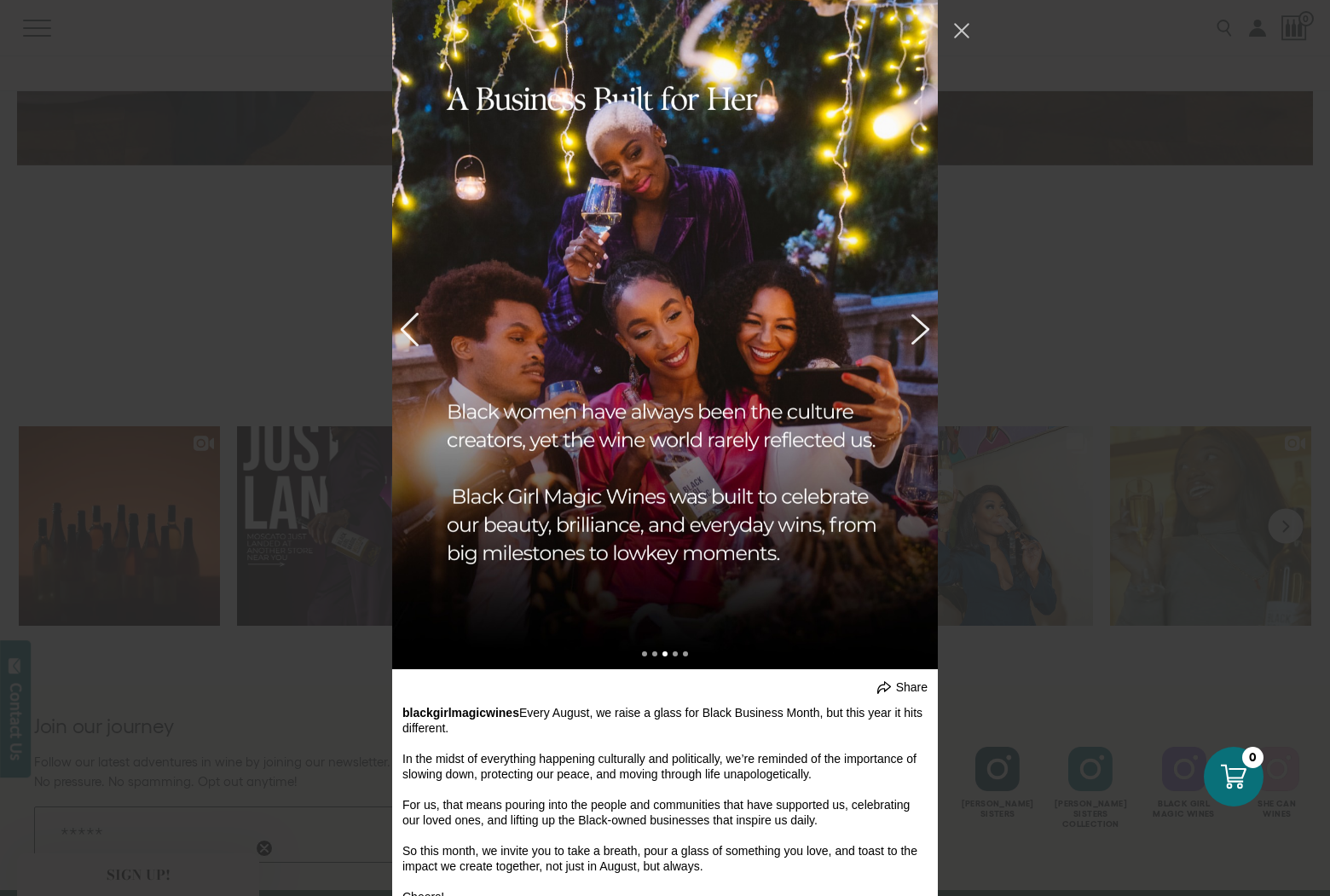
click at [909, 329] on button "Previous image" at bounding box center [918, 328] width 21 height 30
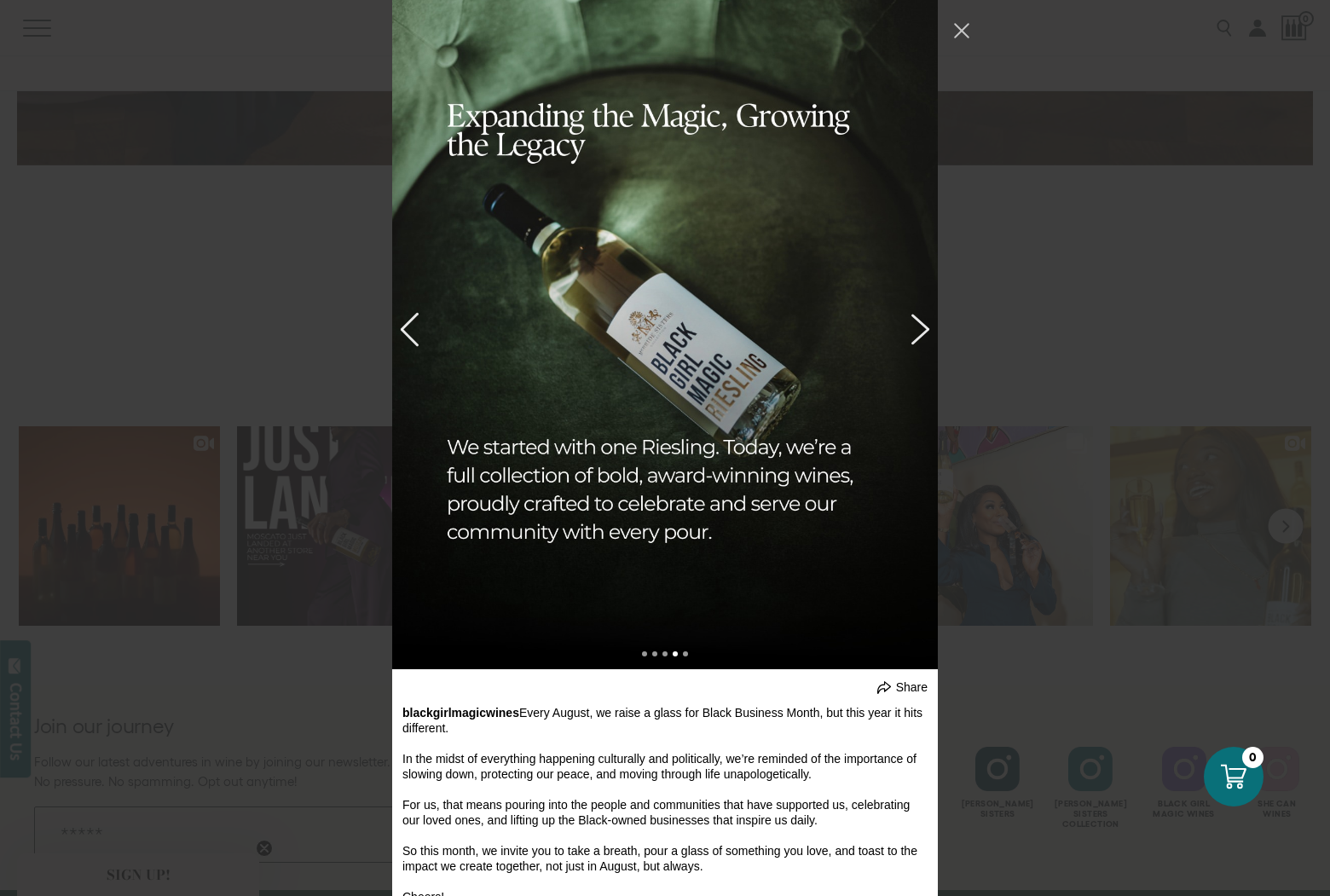
click at [911, 328] on button "Previous image" at bounding box center [918, 328] width 21 height 30
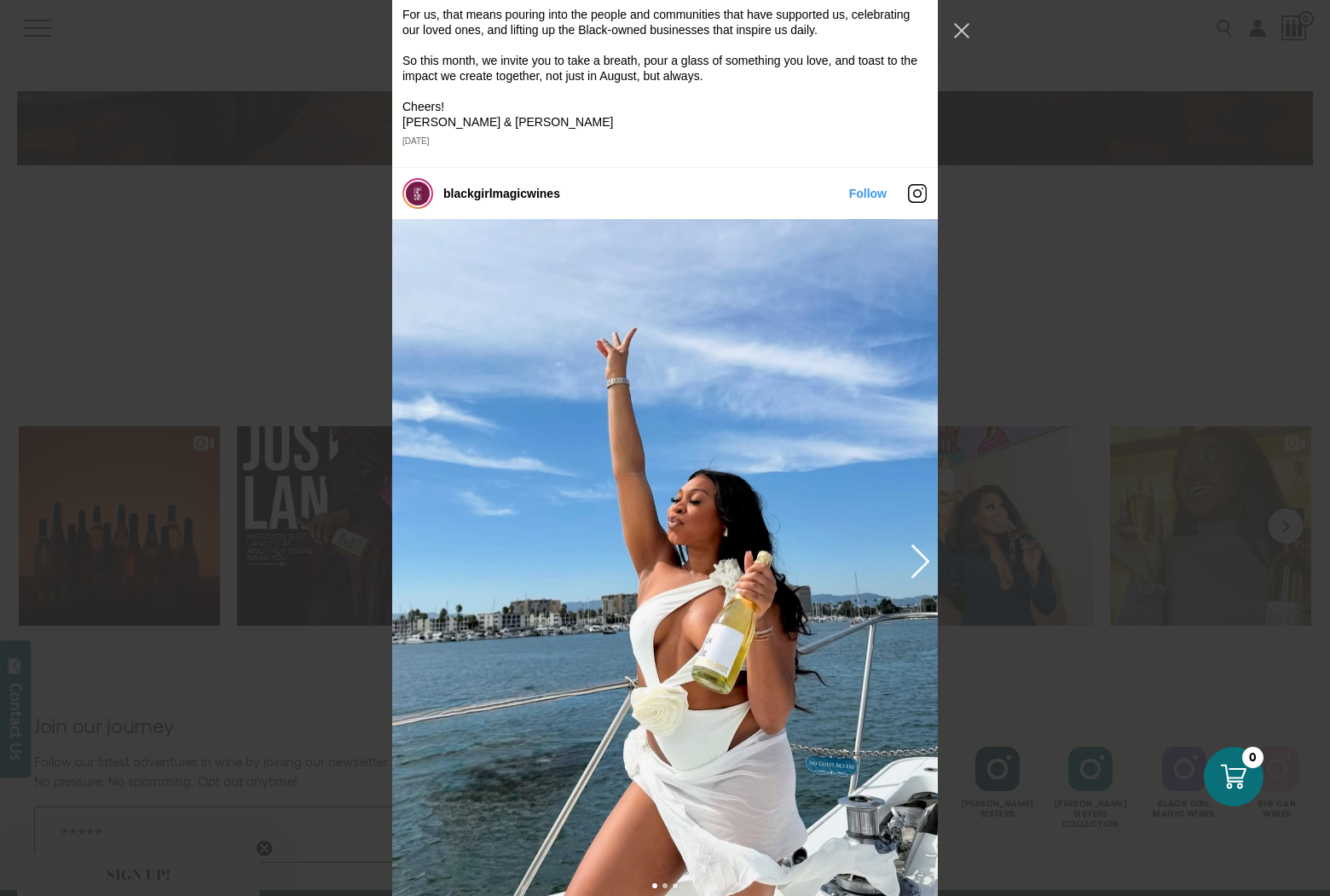
scroll to position [13310, 0]
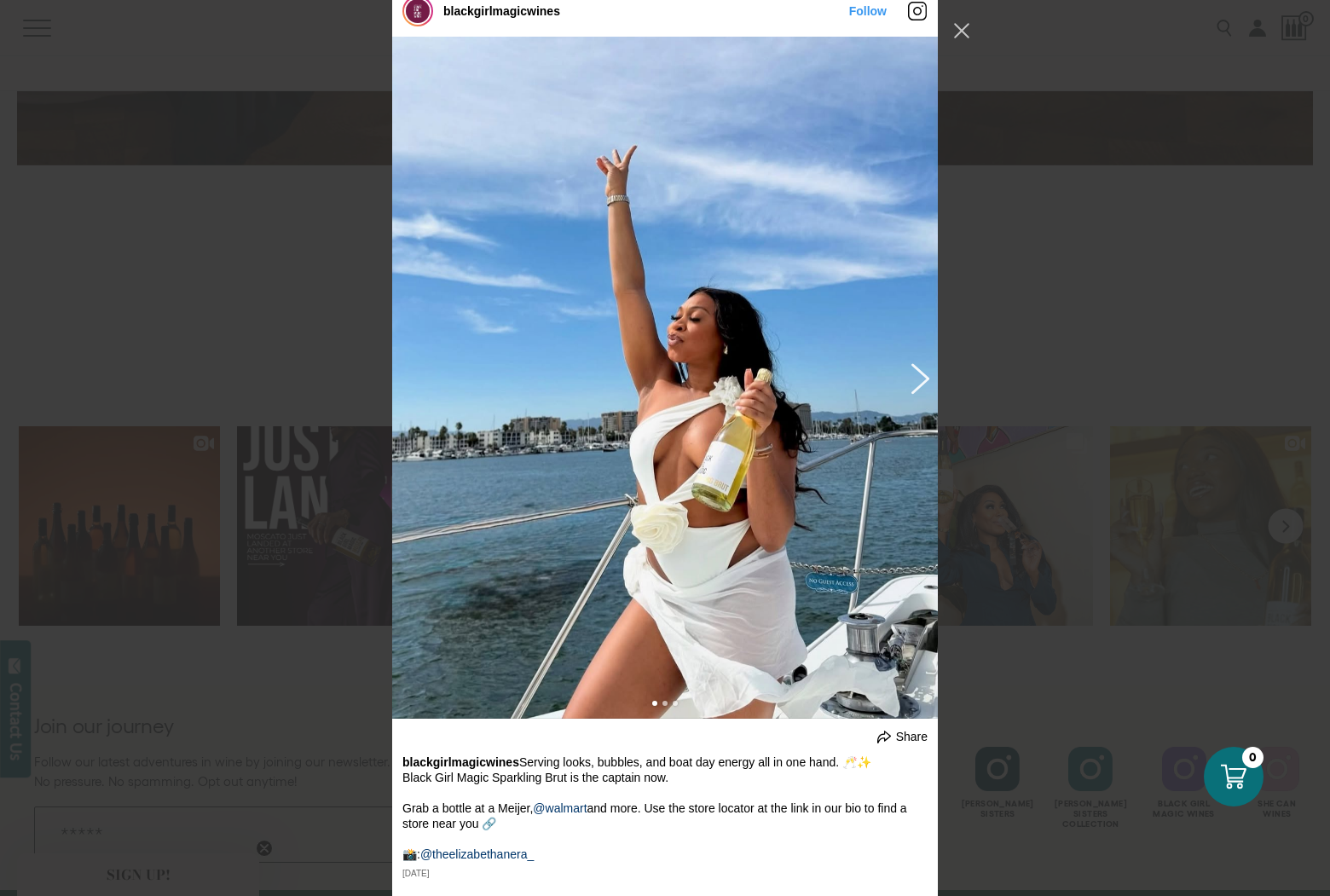
click at [913, 375] on button "Previous image" at bounding box center [918, 377] width 21 height 30
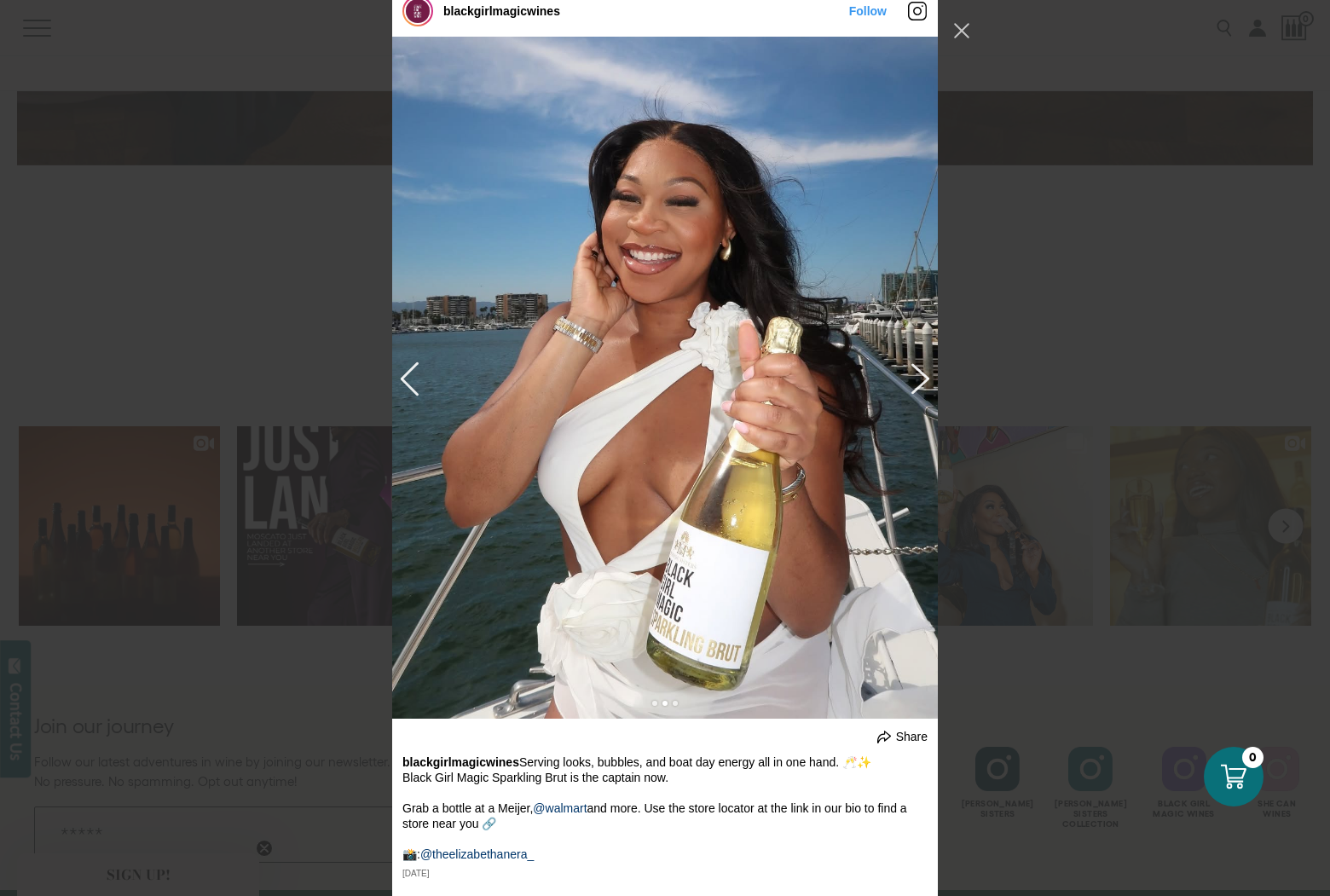
click at [913, 375] on button "Previous image" at bounding box center [918, 377] width 21 height 30
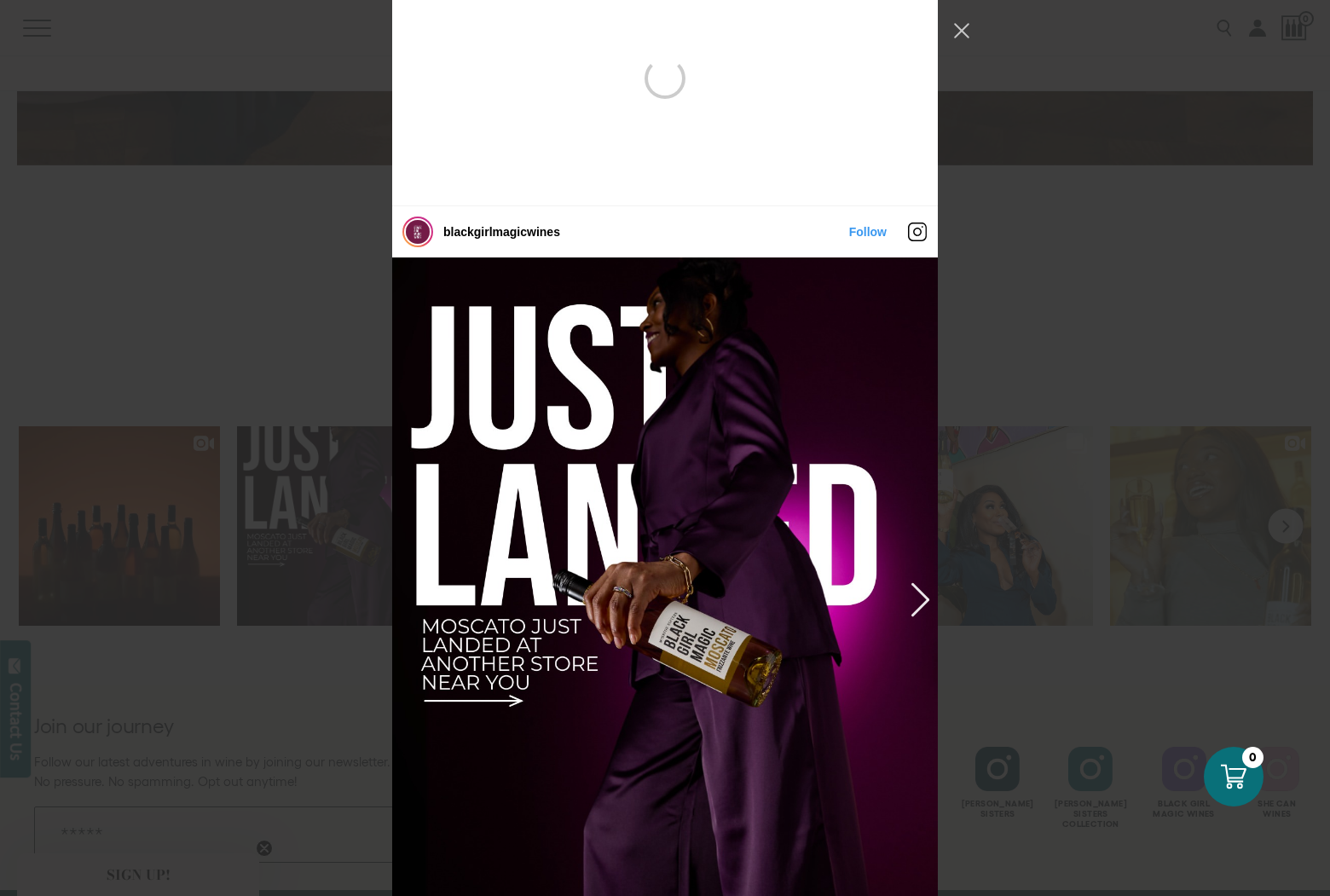
scroll to position [107, 0]
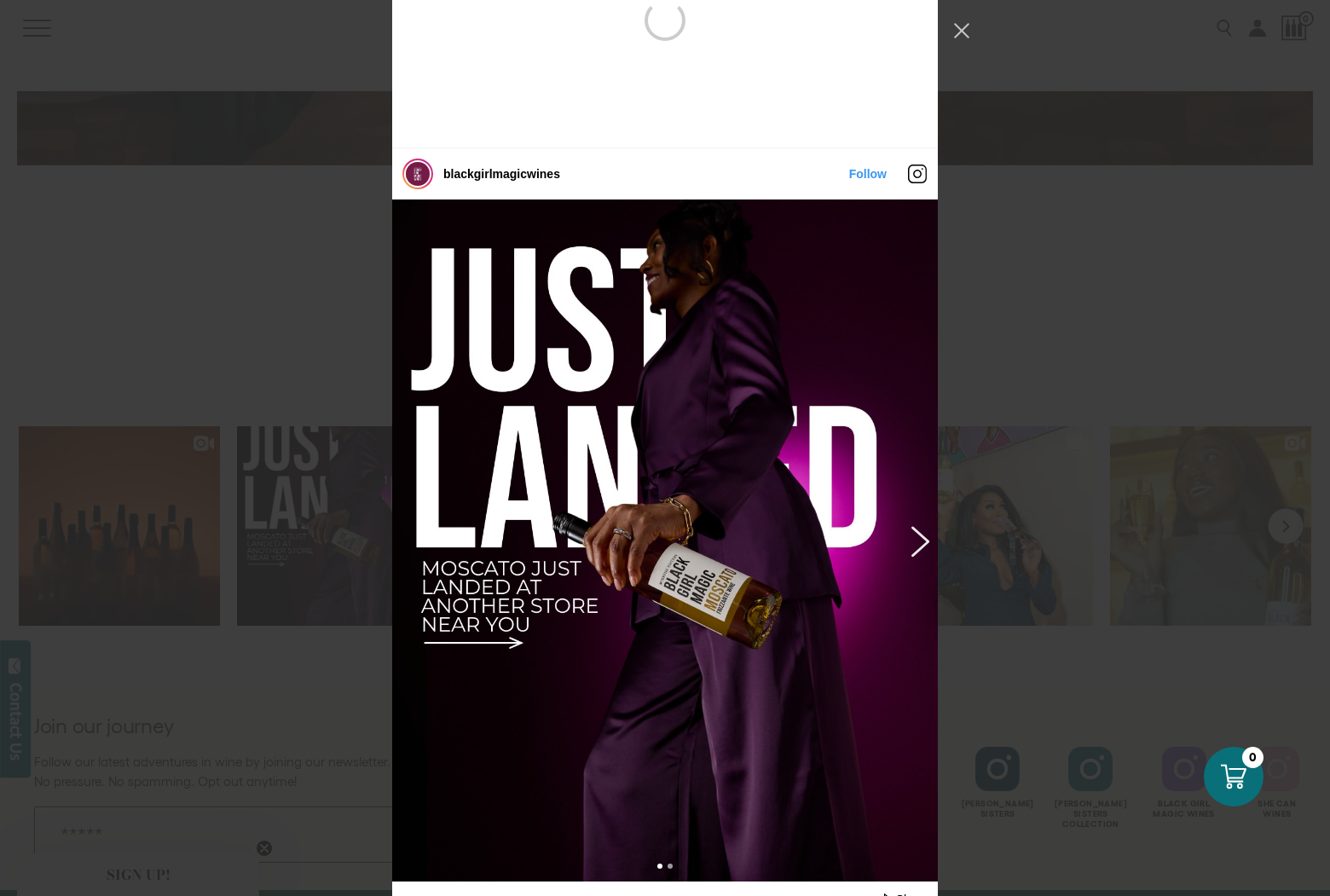
click at [912, 541] on button "Previous image" at bounding box center [918, 540] width 21 height 30
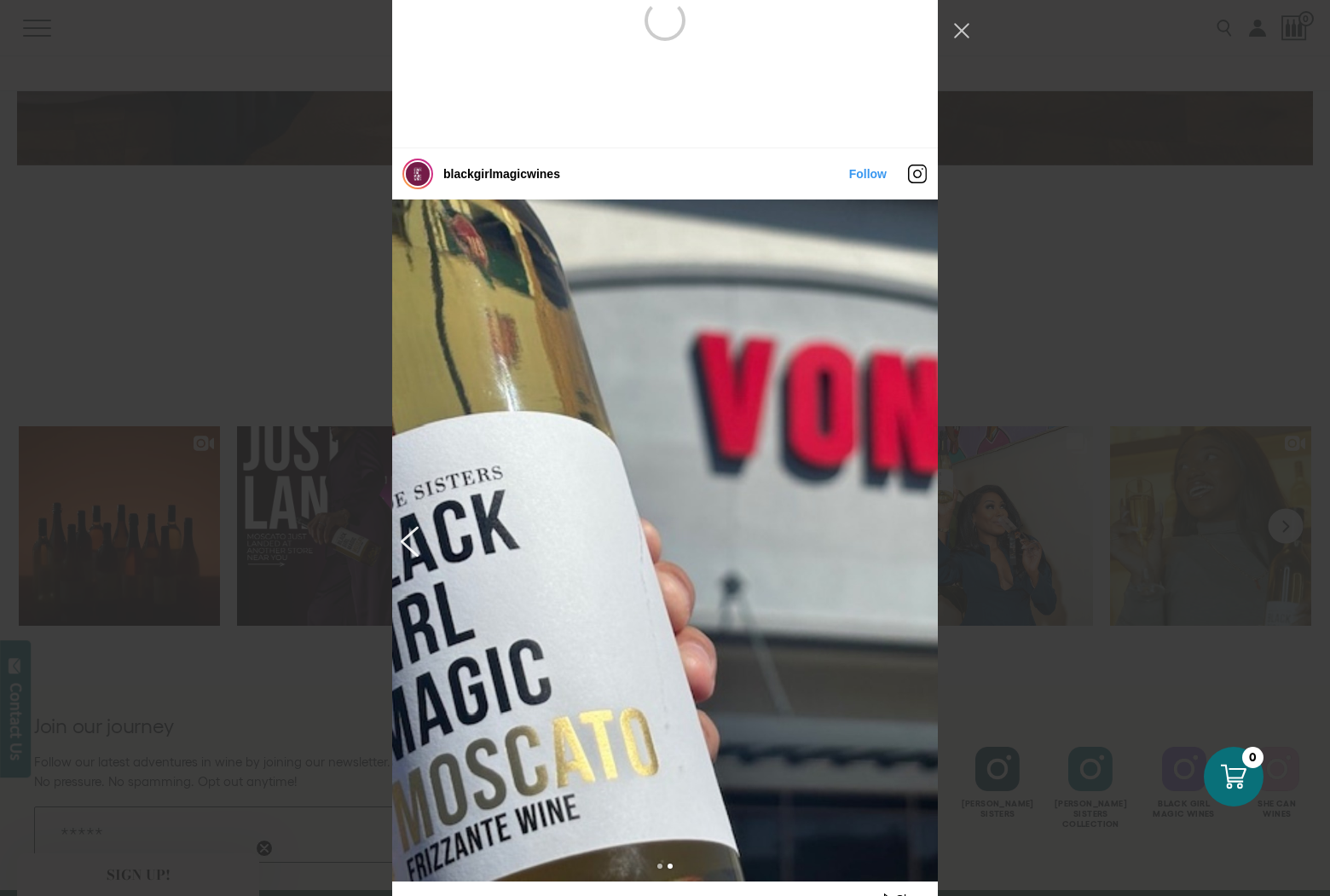
click at [402, 546] on button "Next image" at bounding box center [412, 540] width 21 height 30
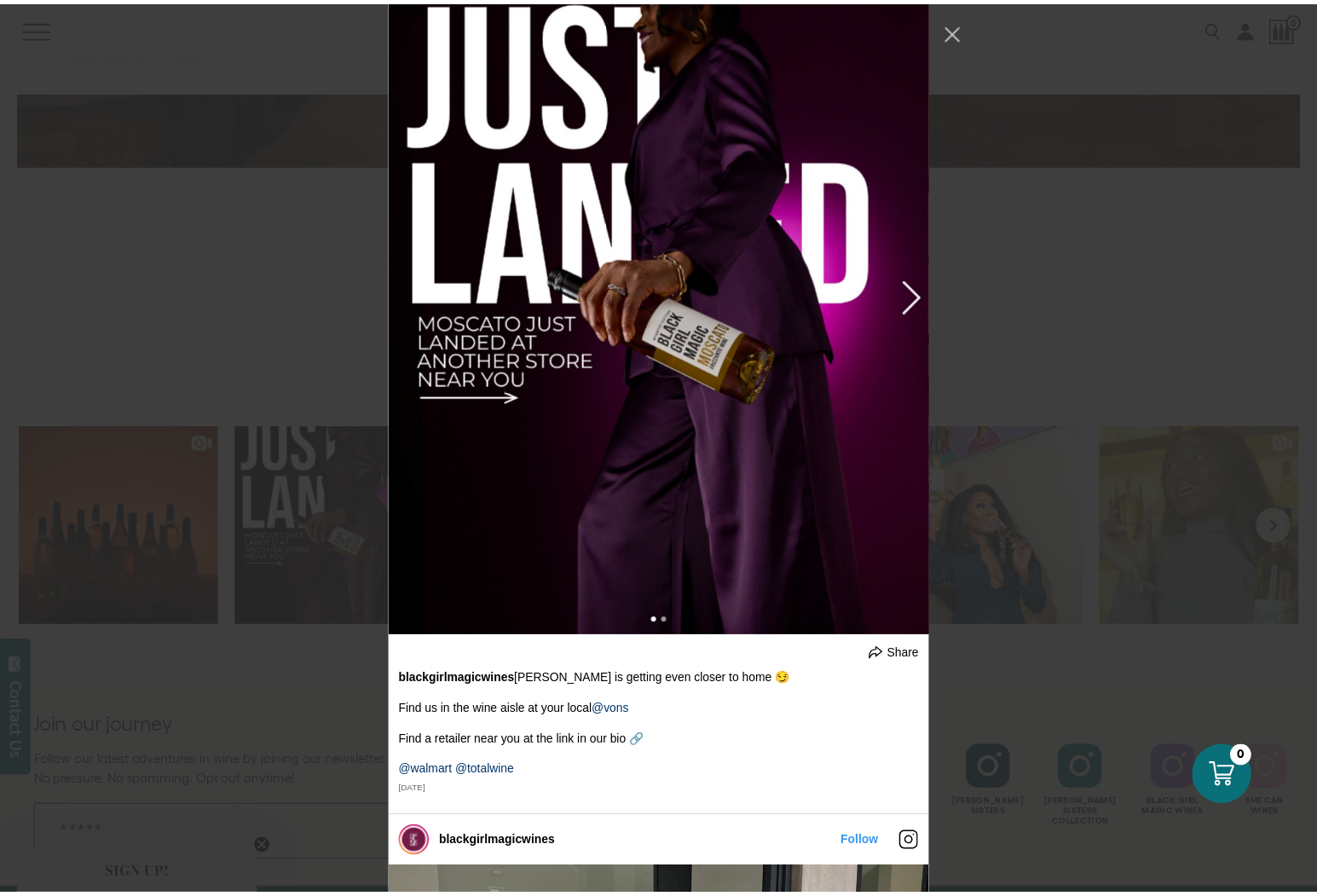
scroll to position [0, 0]
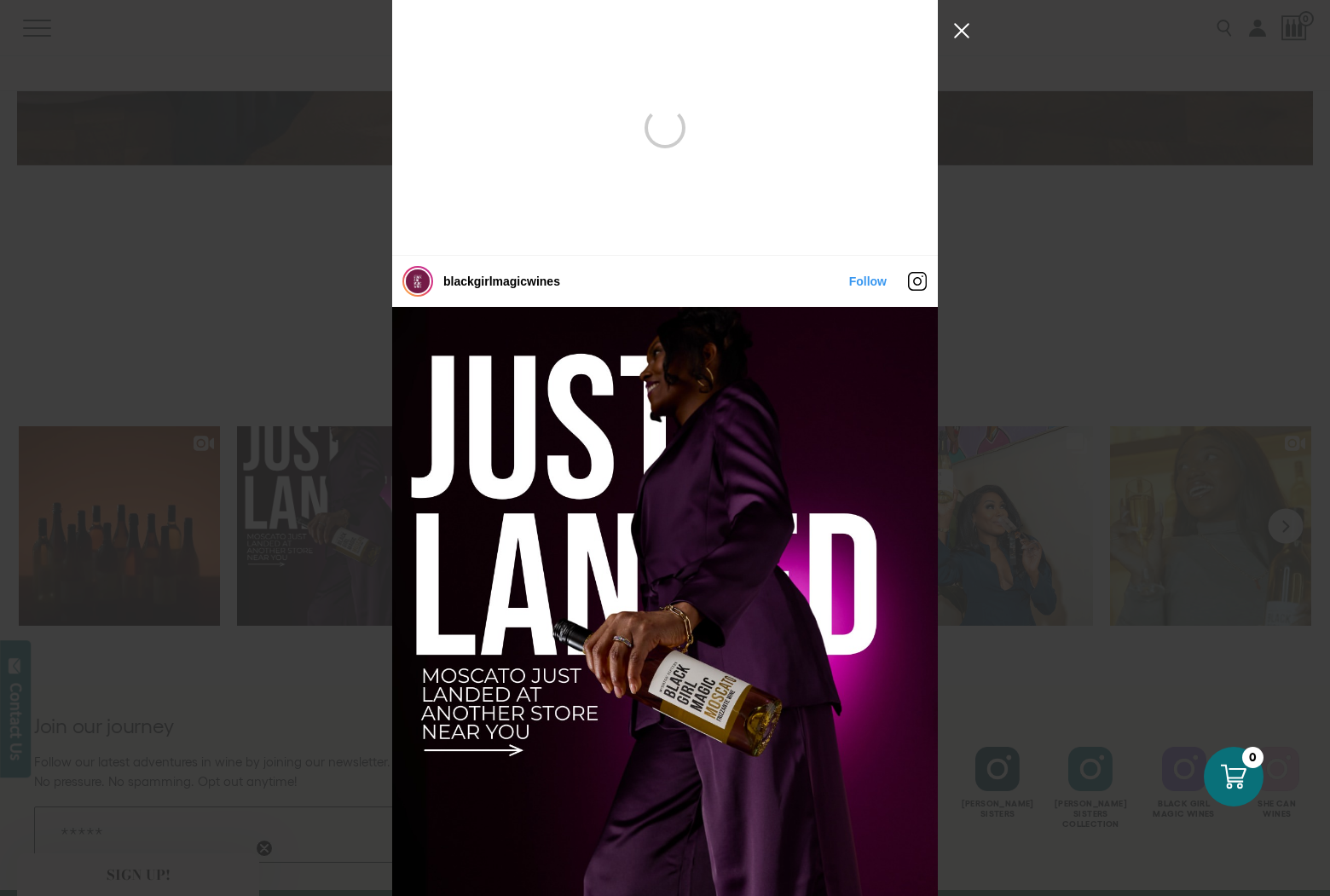
click at [961, 31] on button "Close Instagram Feed Popup" at bounding box center [962, 31] width 28 height 28
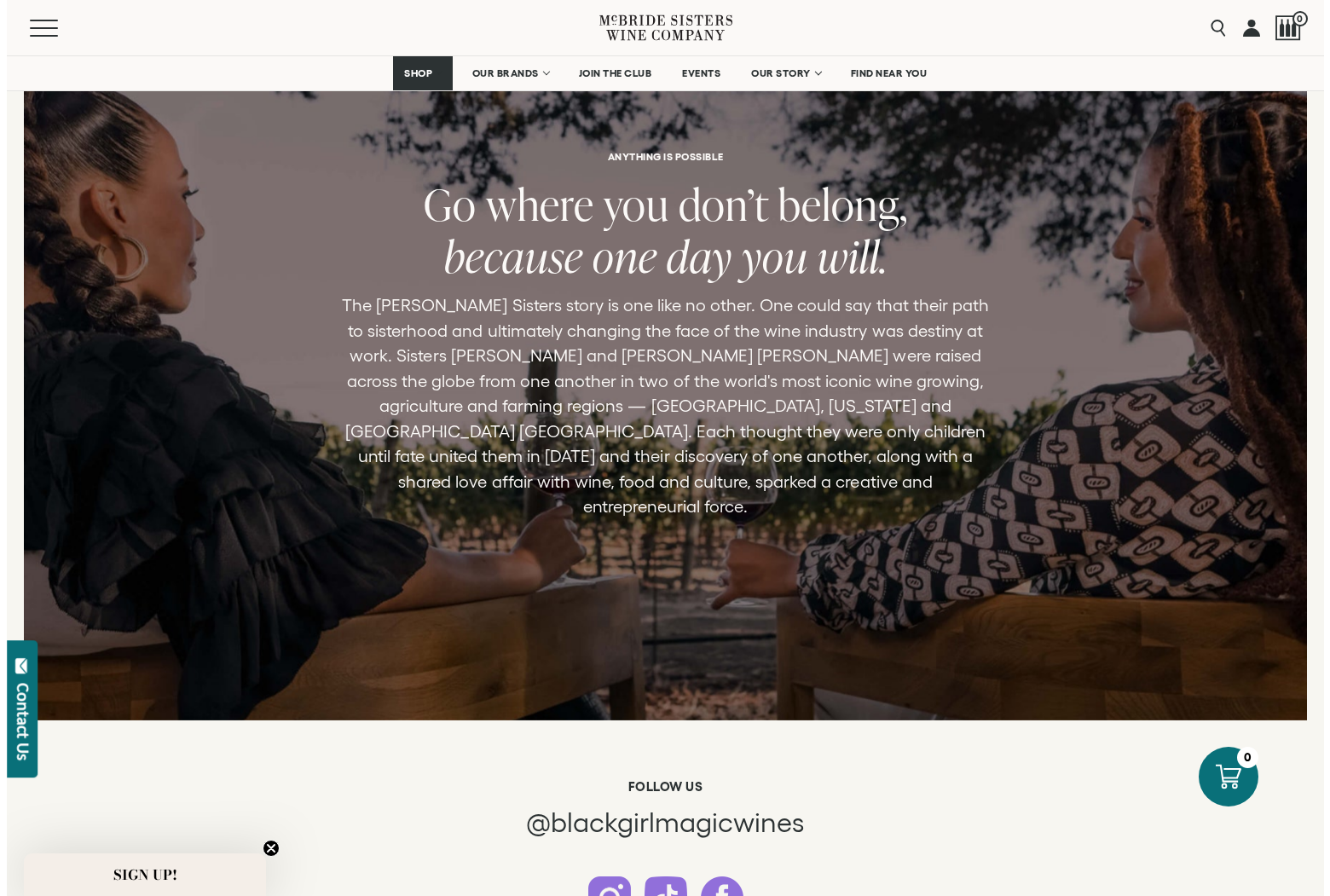
scroll to position [4048, 0]
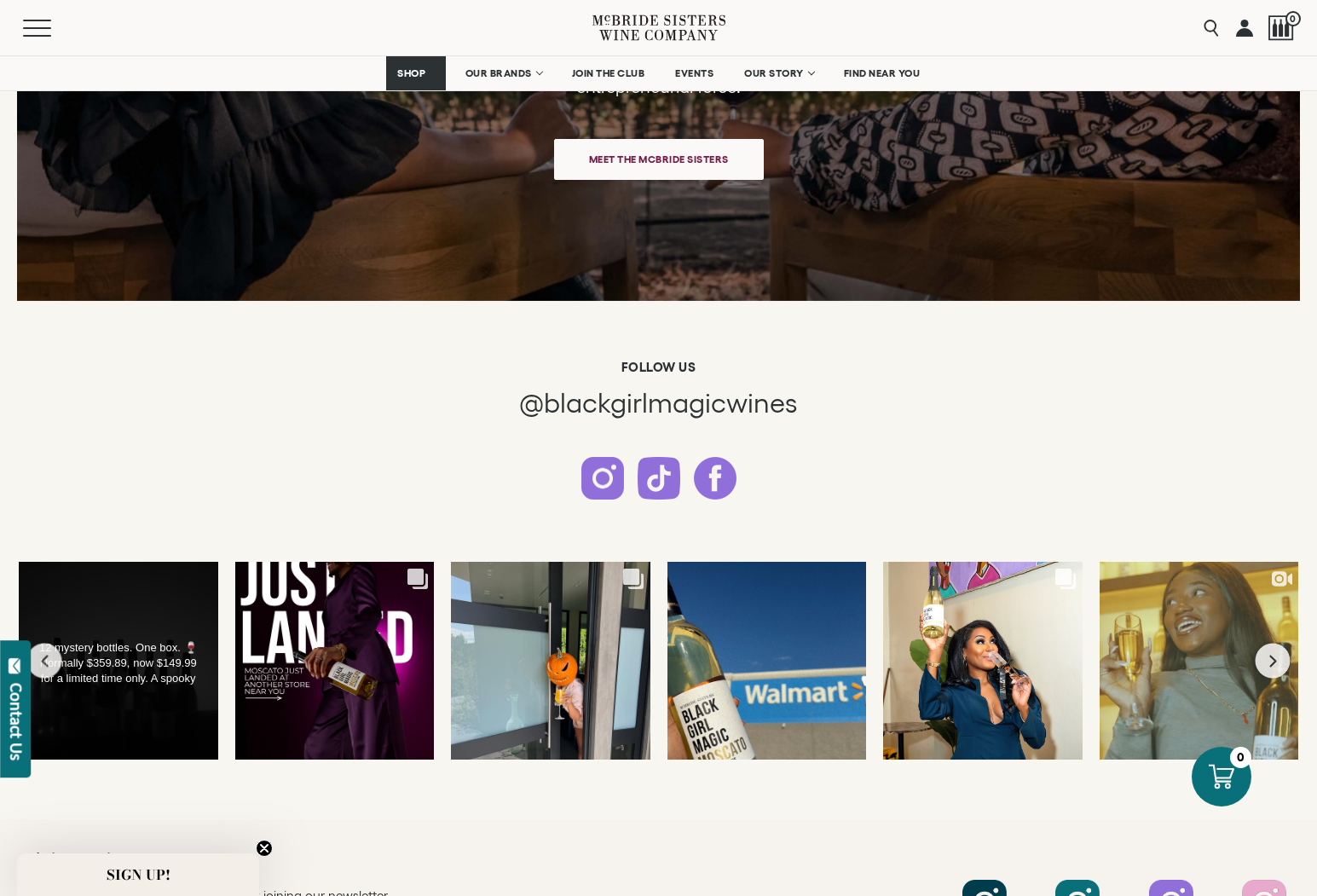
click at [113, 622] on div "12 mystery bottles. One box. 🍷 Normally $359.89, now $149.99 for a limited time…" at bounding box center [118, 661] width 201 height 200
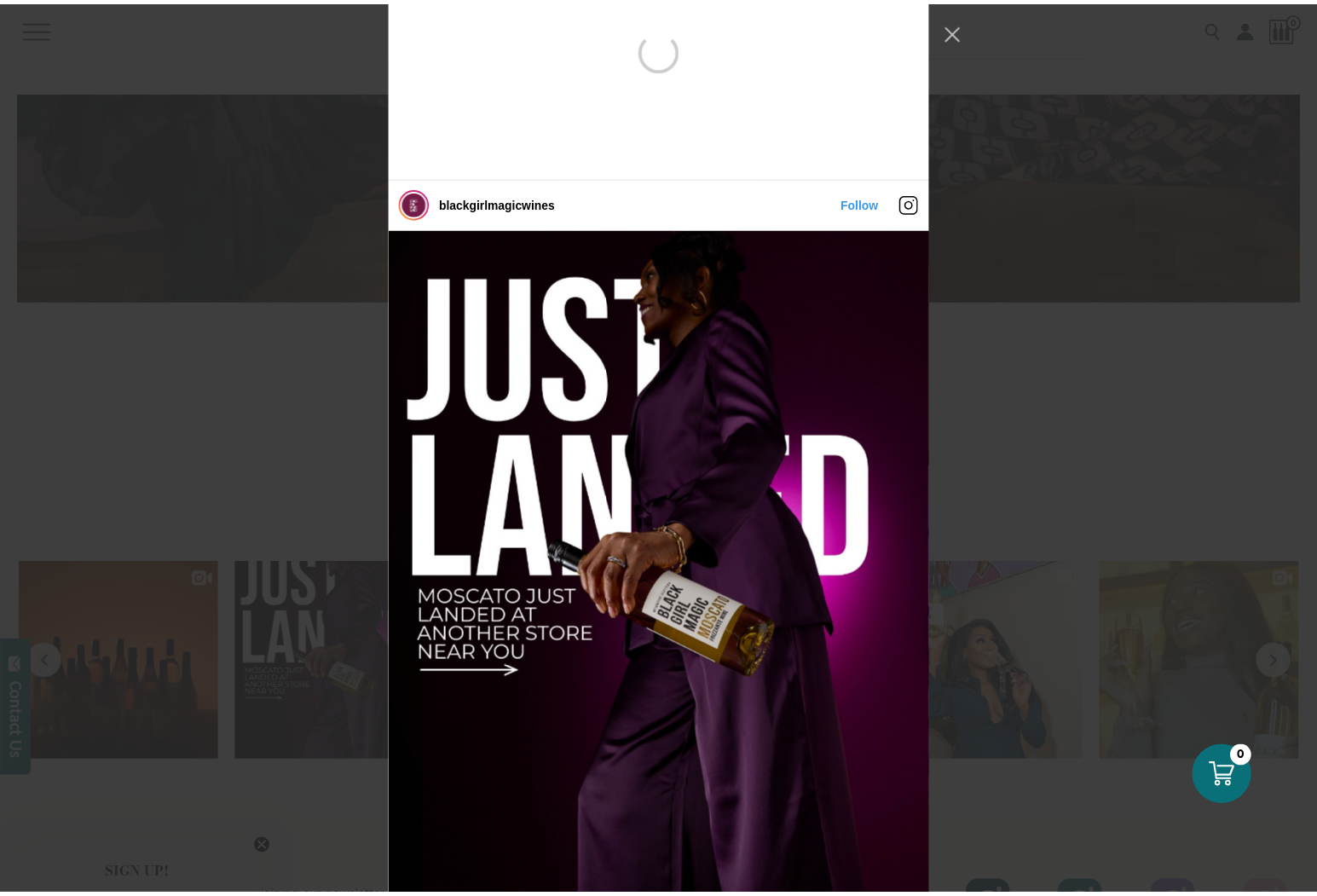
scroll to position [0, 0]
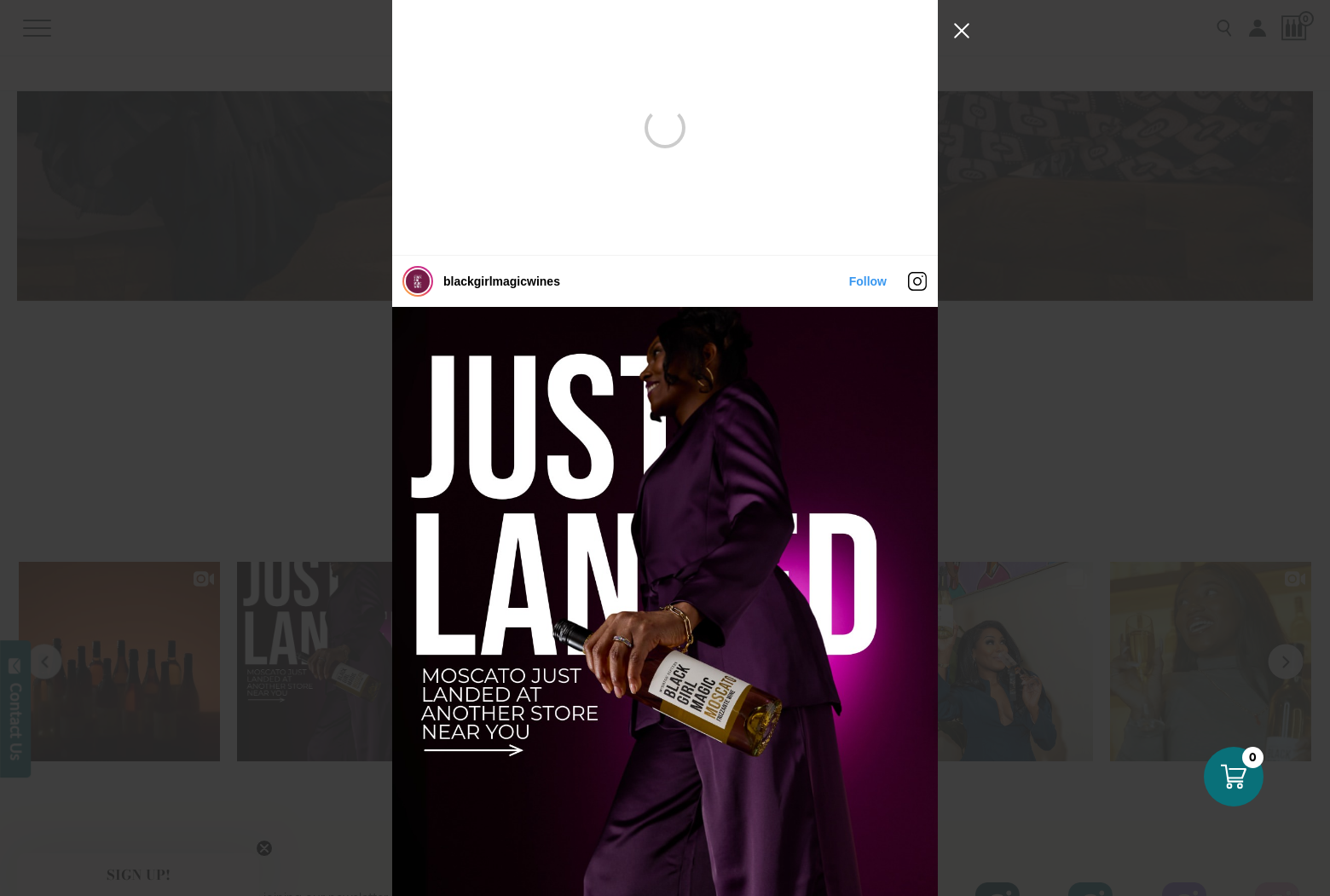
click at [966, 35] on button "Close Instagram Feed Popup" at bounding box center [962, 31] width 28 height 28
